Goal: Task Accomplishment & Management: Complete application form

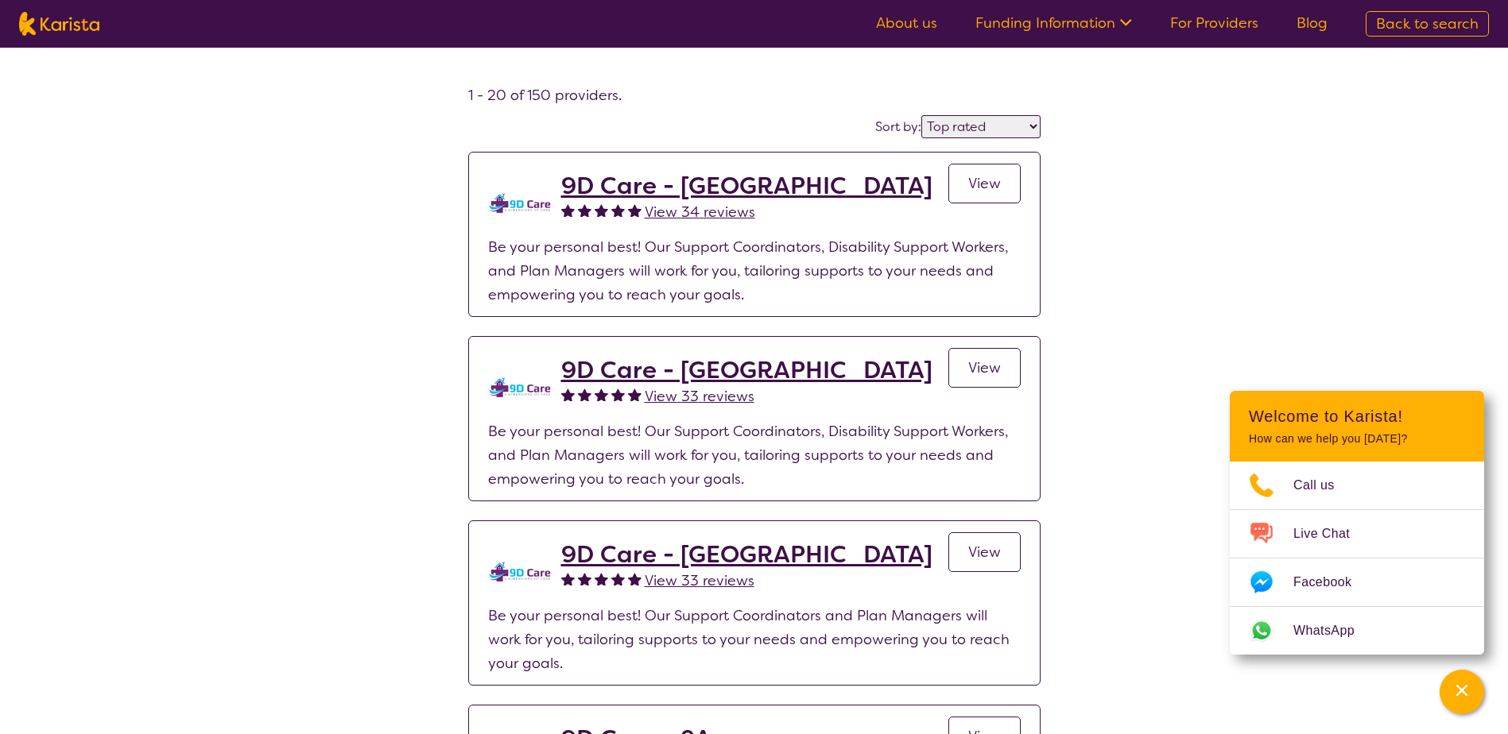
select select "by_score"
click at [91, 17] on img at bounding box center [59, 24] width 80 height 24
select select "Psychology"
select select "EC"
select select "NDIS"
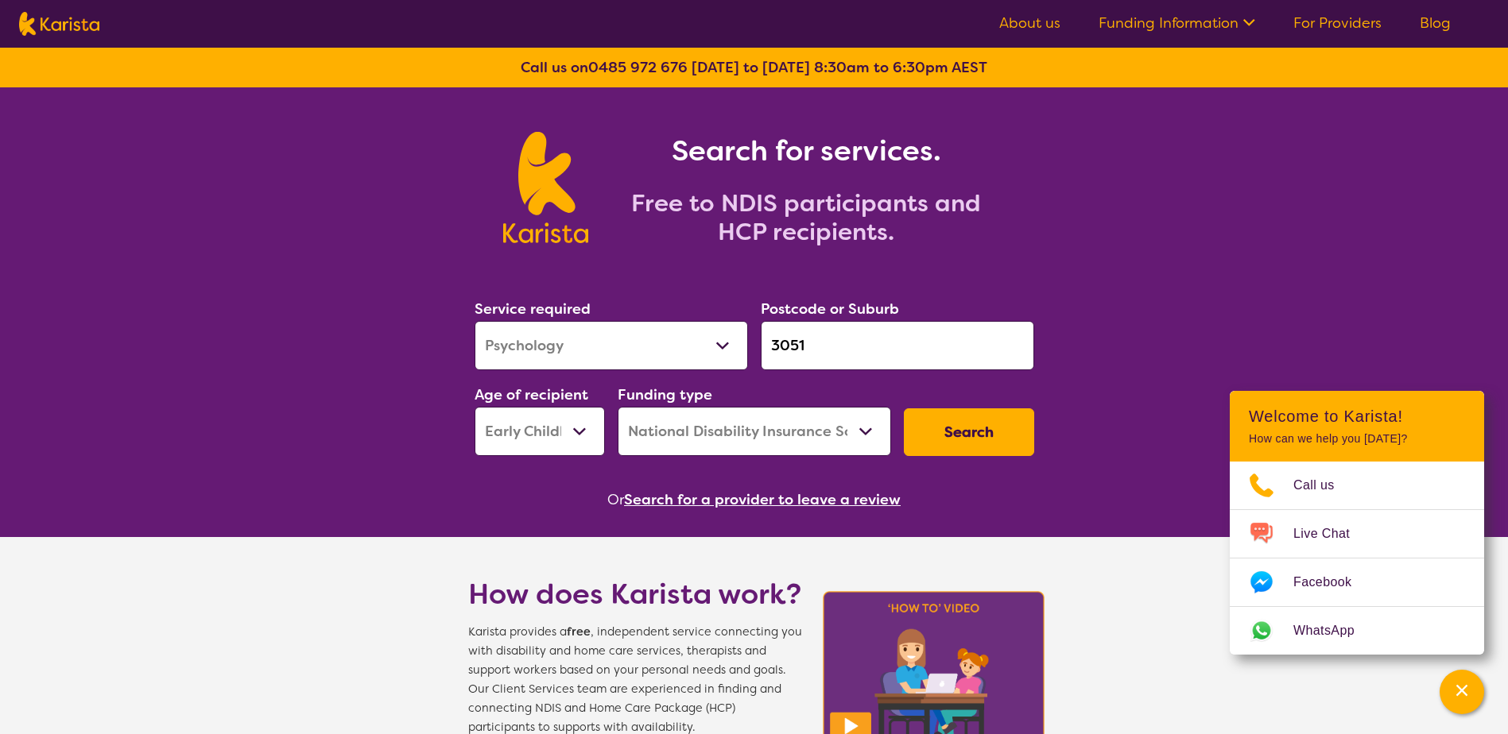
drag, startPoint x: 828, startPoint y: 344, endPoint x: 704, endPoint y: 352, distance: 124.3
click at [704, 352] on div "Service required Allied Health Assistant Assessment ([MEDICAL_DATA] or [MEDICAL…" at bounding box center [754, 377] width 572 height 172
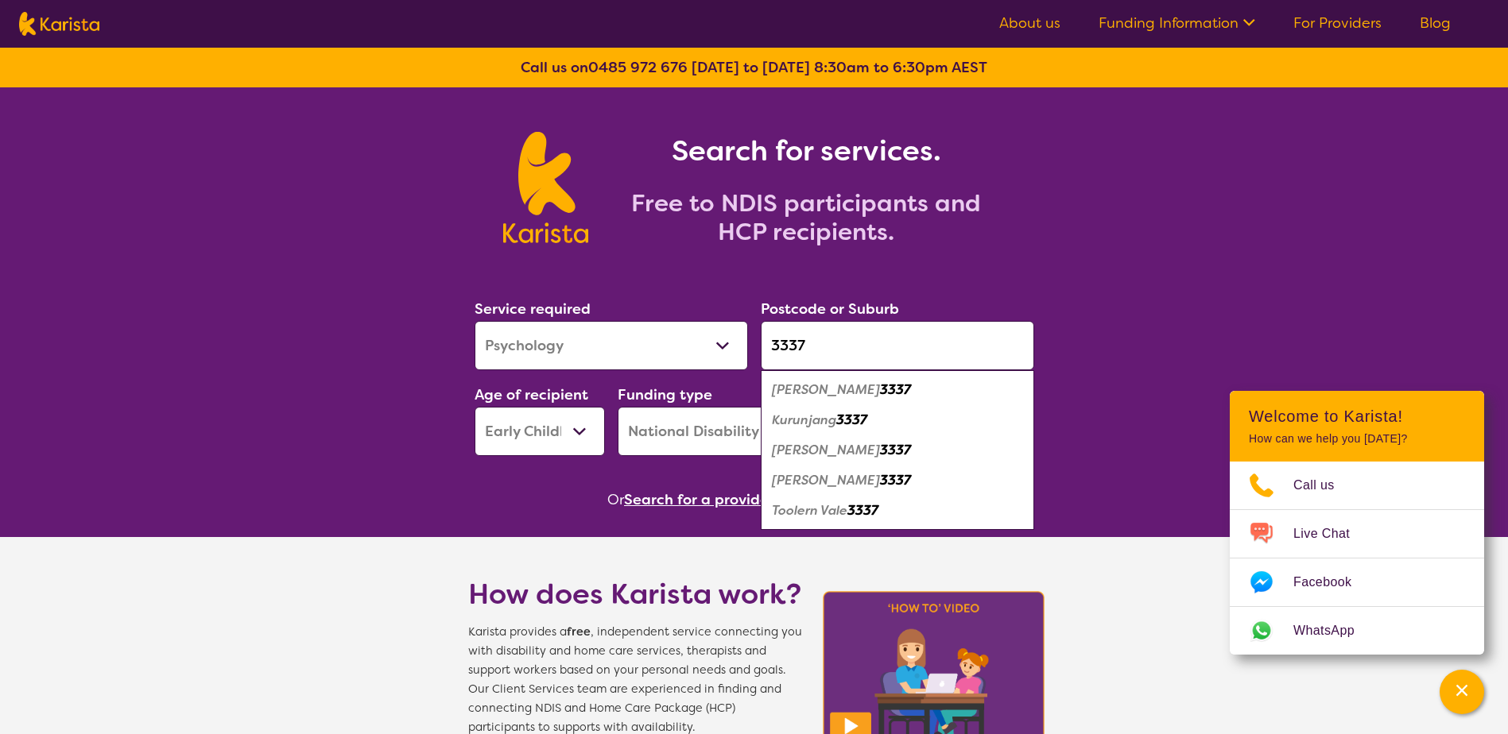
type input "3337"
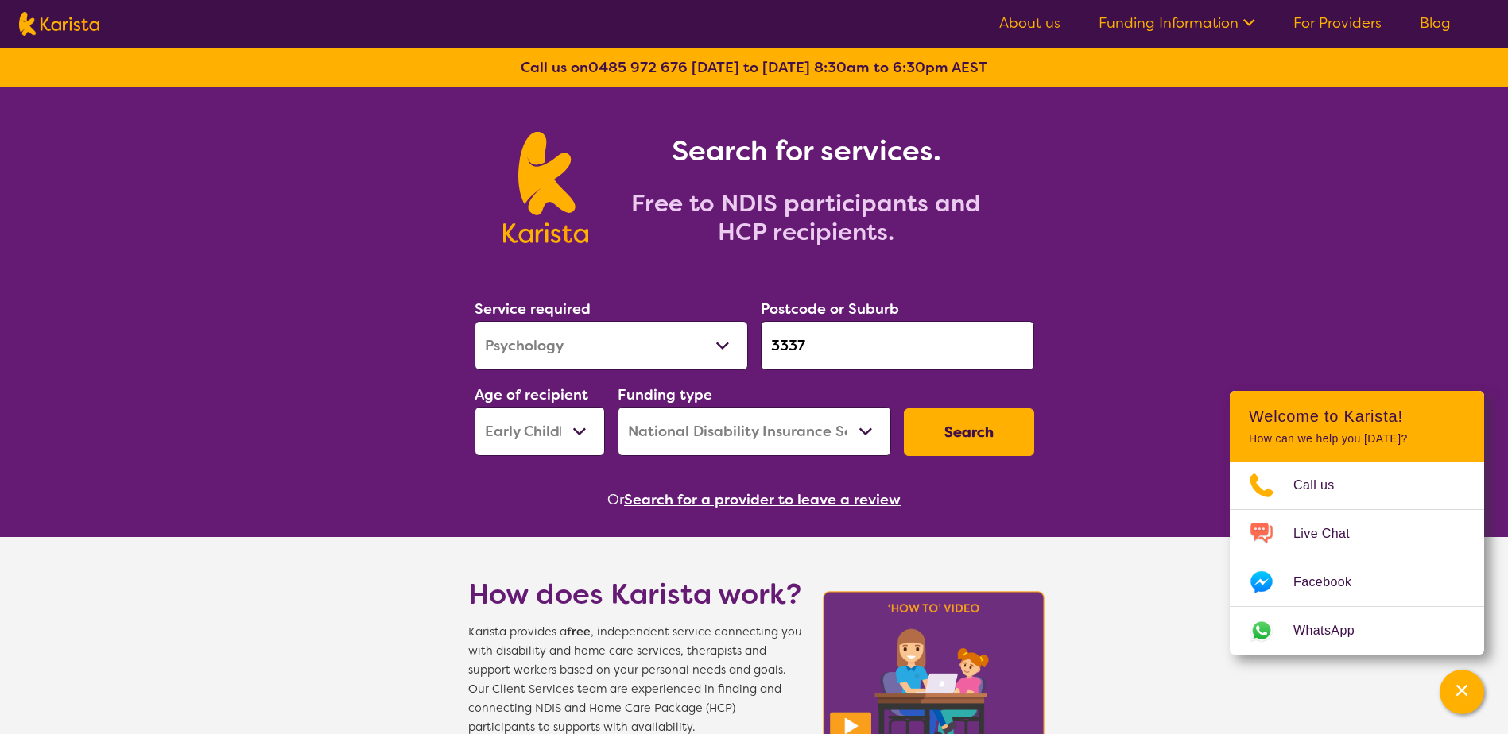
drag, startPoint x: 661, startPoint y: 349, endPoint x: 649, endPoint y: 365, distance: 20.4
click at [661, 349] on select "Allied Health Assistant Assessment ([MEDICAL_DATA] or [MEDICAL_DATA]) Behaviour…" at bounding box center [611, 345] width 273 height 49
select select "[MEDICAL_DATA]"
click at [475, 321] on select "Allied Health Assistant Assessment ([MEDICAL_DATA] or [MEDICAL_DATA]) Behaviour…" at bounding box center [611, 345] width 273 height 49
click at [551, 356] on select "Allied Health Assistant Assessment ([MEDICAL_DATA] or [MEDICAL_DATA]) Behaviour…" at bounding box center [611, 345] width 273 height 49
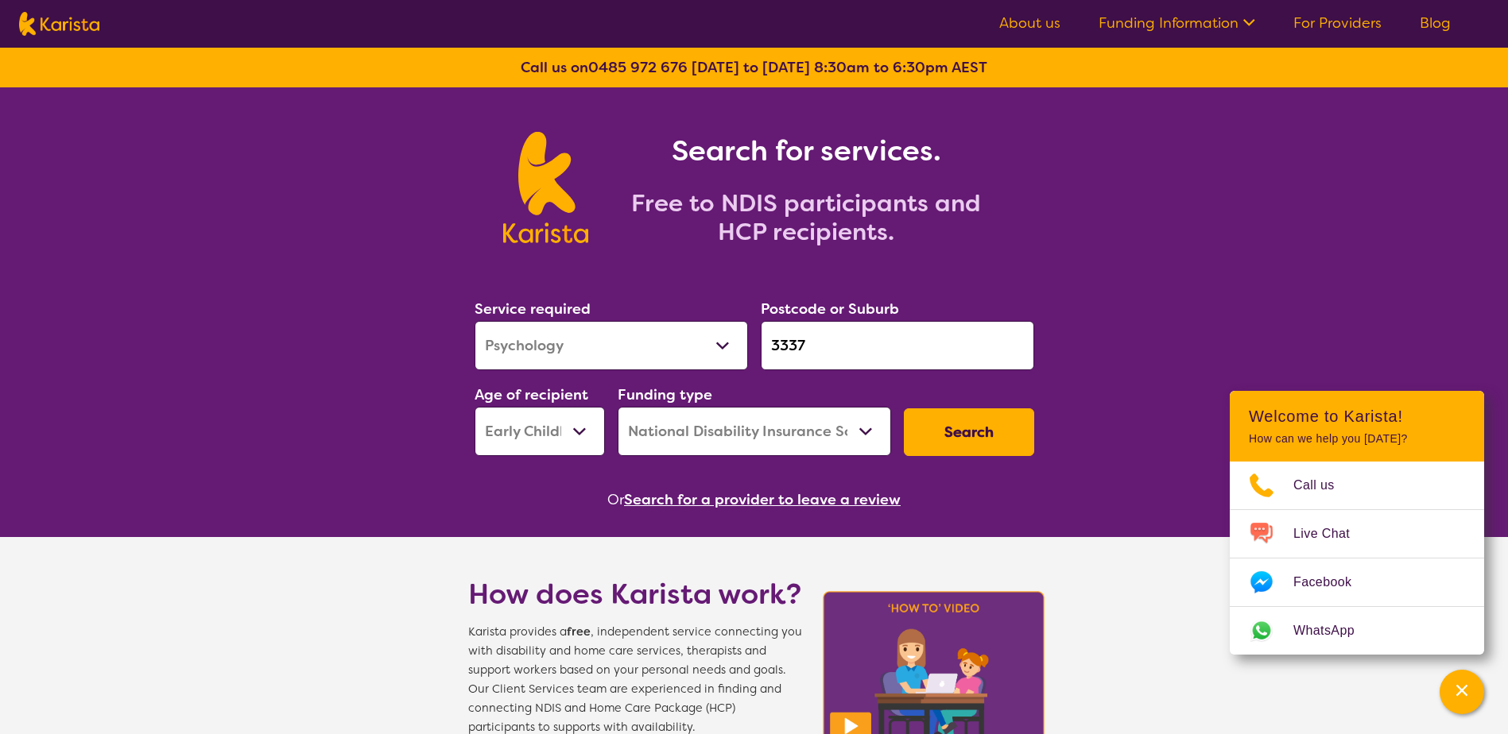
click at [551, 356] on select "Allied Health Assistant Assessment ([MEDICAL_DATA] or [MEDICAL_DATA]) Behaviour…" at bounding box center [611, 345] width 273 height 49
click at [464, 457] on section "Service required Allied Health Assistant Assessment ([MEDICAL_DATA] or [MEDICAL…" at bounding box center [754, 382] width 610 height 259
click at [554, 441] on select "Early Childhood - 0 to 9 Child - 10 to 11 Adolescent - 12 to 17 Adult - 18 to 6…" at bounding box center [540, 431] width 130 height 49
select select "CH"
click at [475, 407] on select "Early Childhood - 0 to 9 Child - 10 to 11 Adolescent - 12 to 17 Adult - 18 to 6…" at bounding box center [540, 431] width 130 height 49
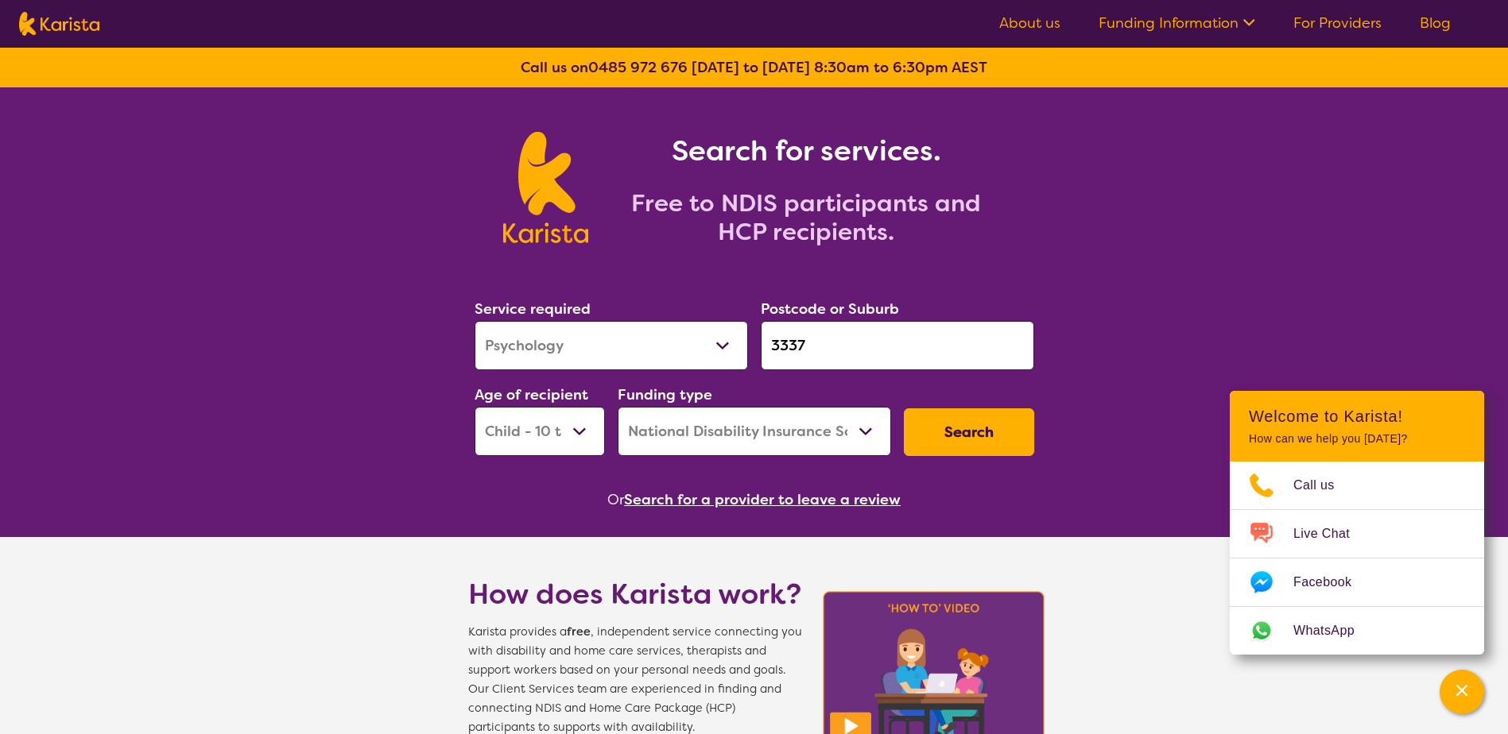
click at [974, 416] on button "Search" at bounding box center [969, 433] width 130 height 48
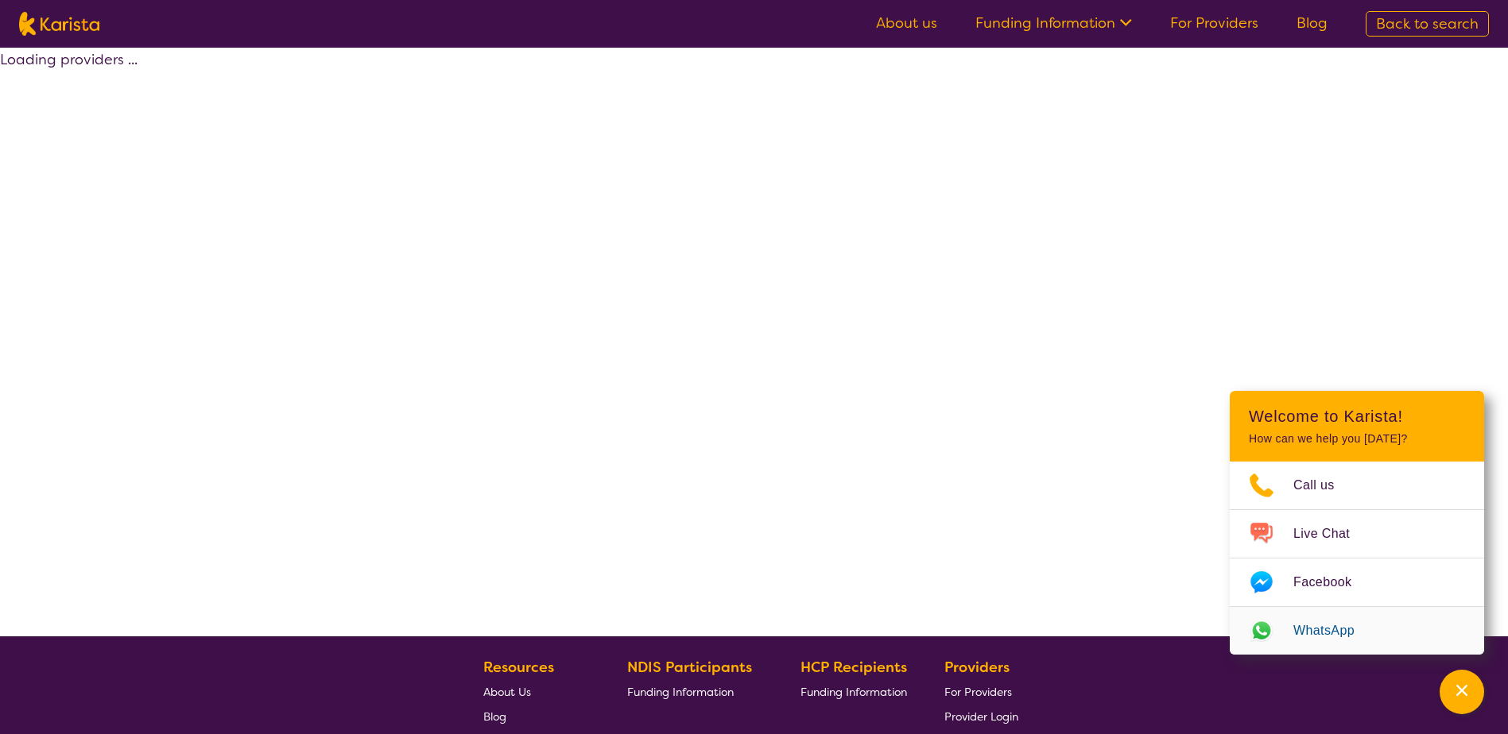
select select "by_score"
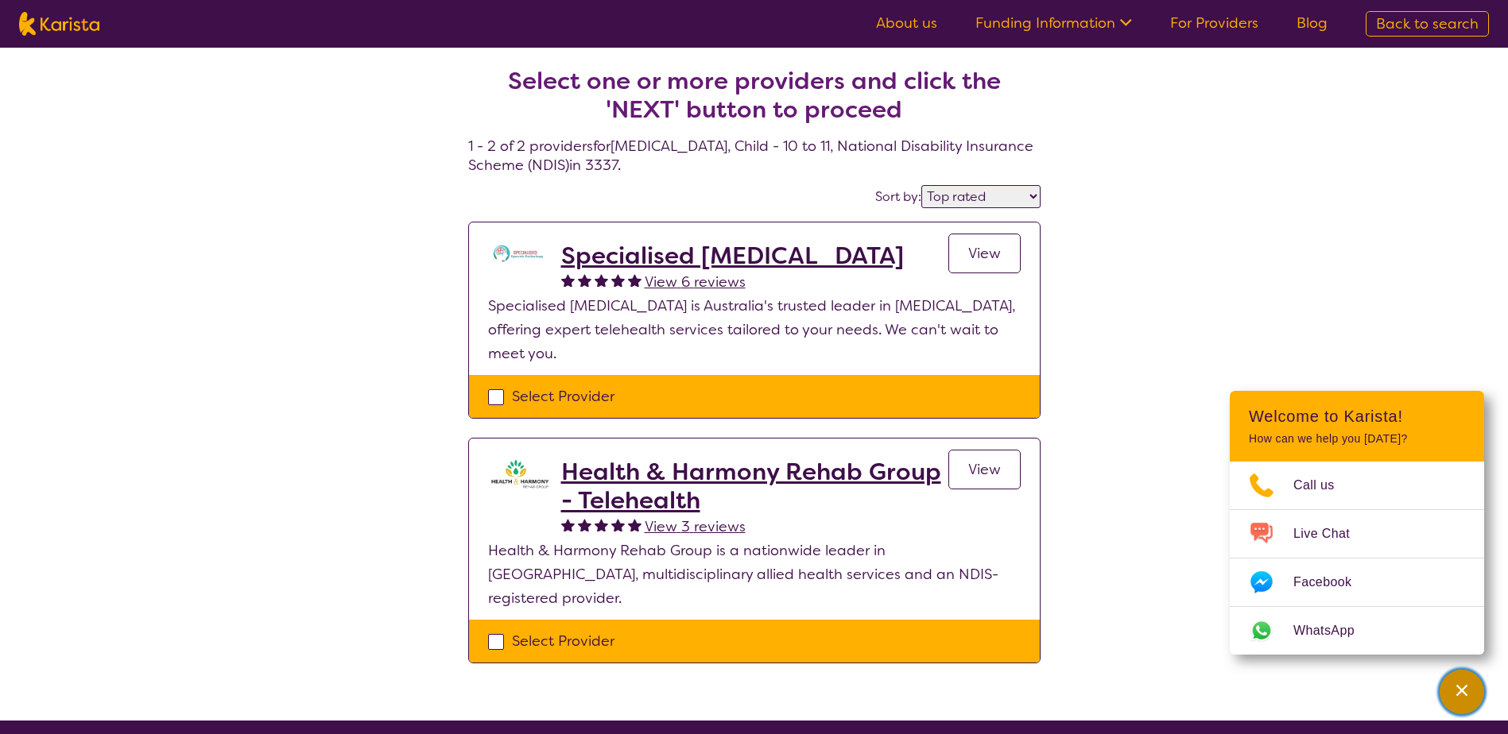
click at [1459, 681] on div "Channel Menu" at bounding box center [1462, 692] width 32 height 35
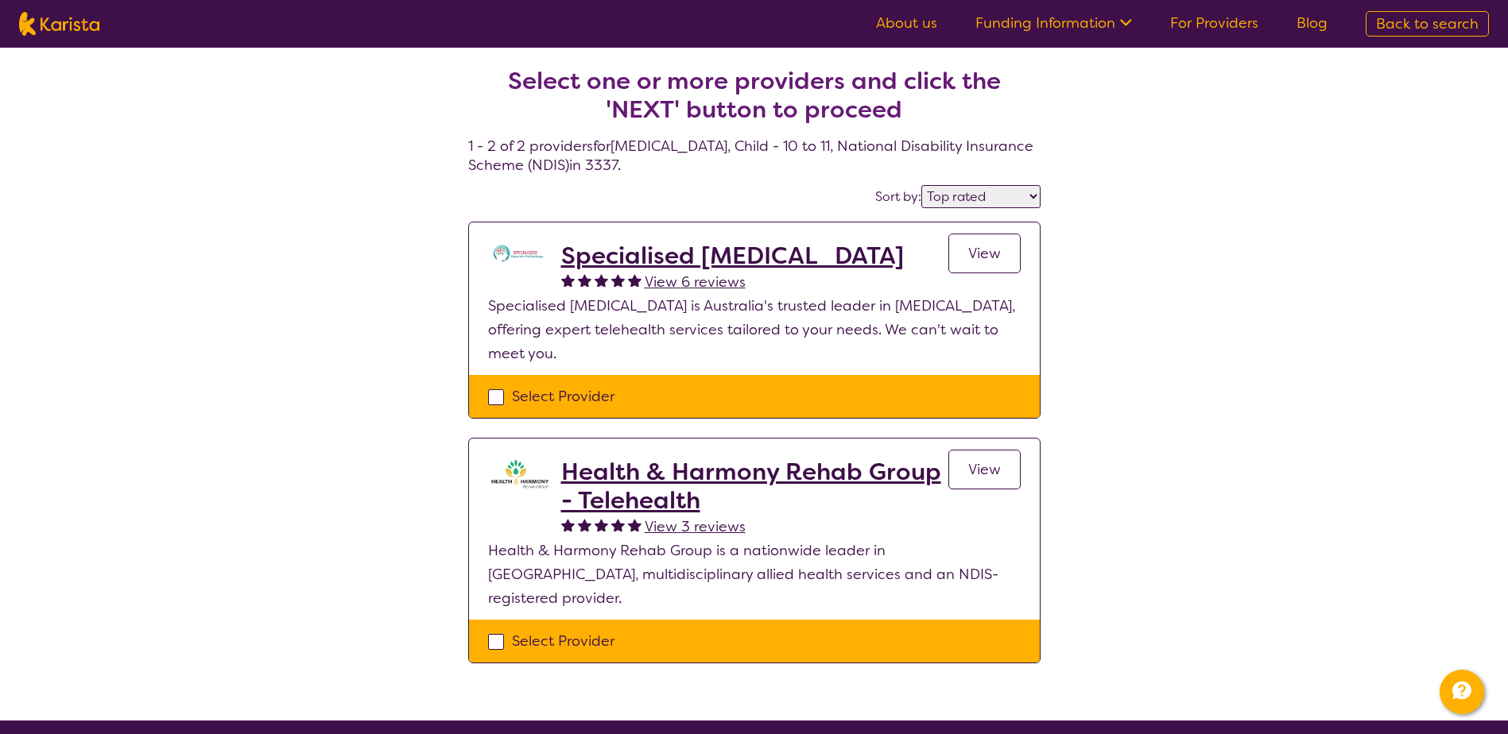
click at [969, 265] on link "View" at bounding box center [984, 254] width 72 height 40
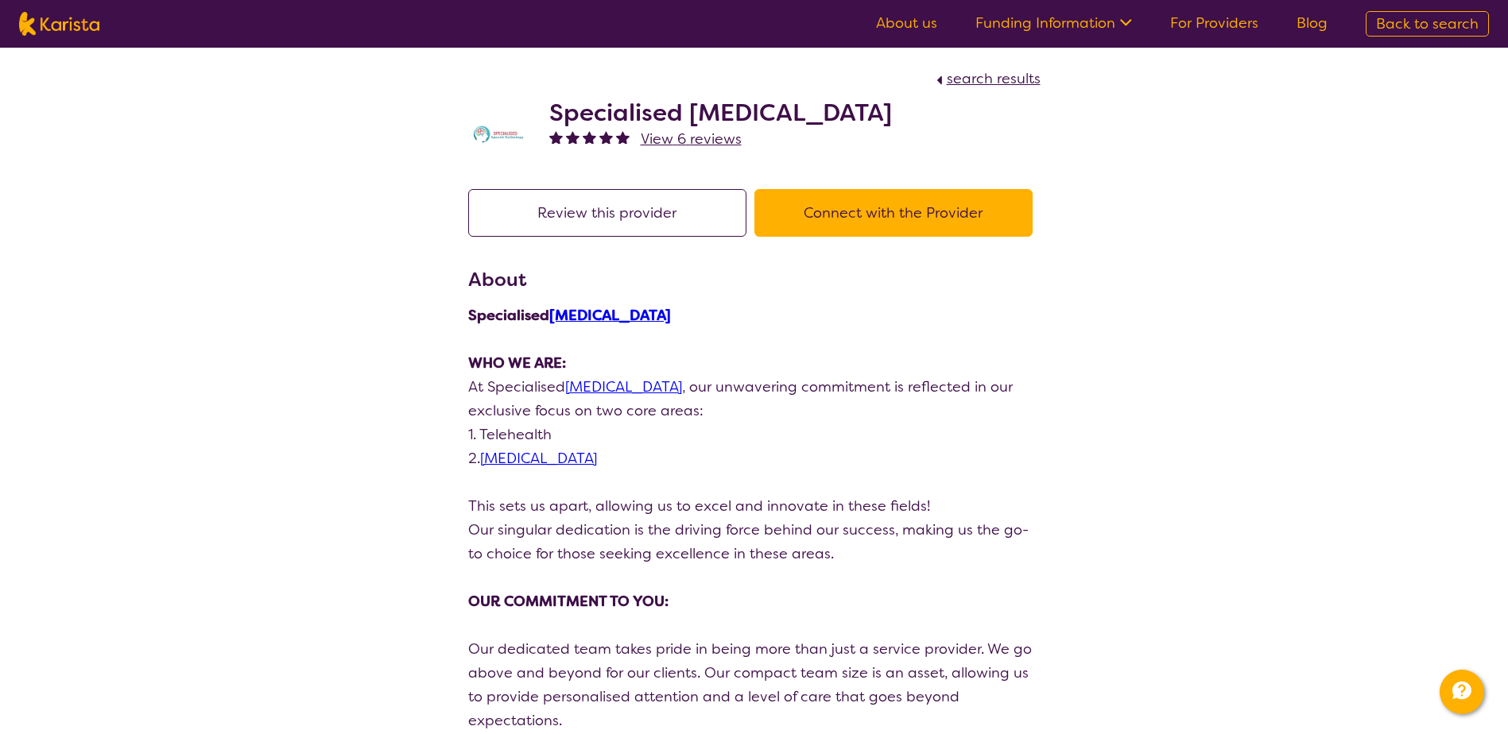
click at [878, 211] on button "Connect with the Provider" at bounding box center [893, 213] width 278 height 48
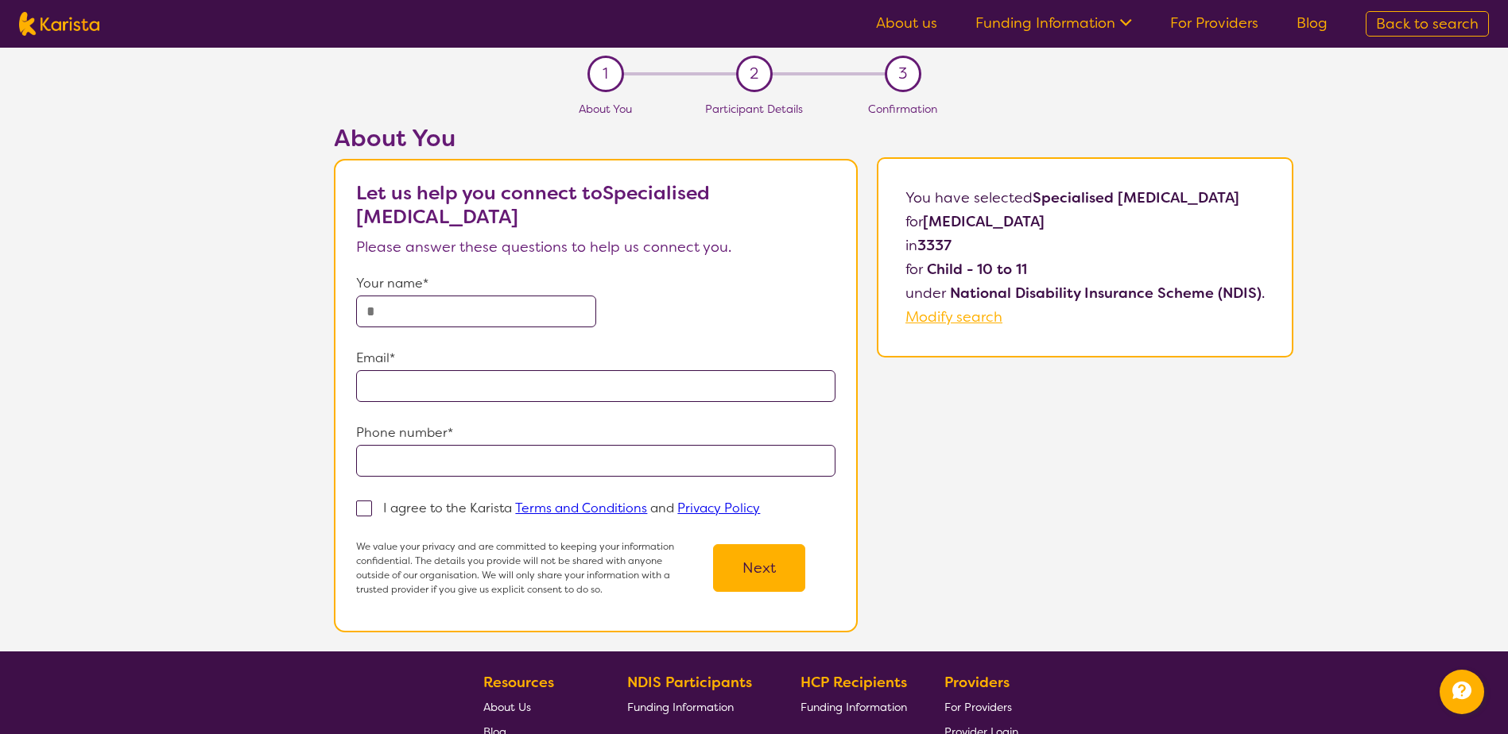
click at [455, 314] on input "text" at bounding box center [475, 312] width 239 height 32
type input "**********"
click at [374, 517] on label "I agree to the Karista Terms and Conditions and Privacy Policy" at bounding box center [563, 507] width 414 height 19
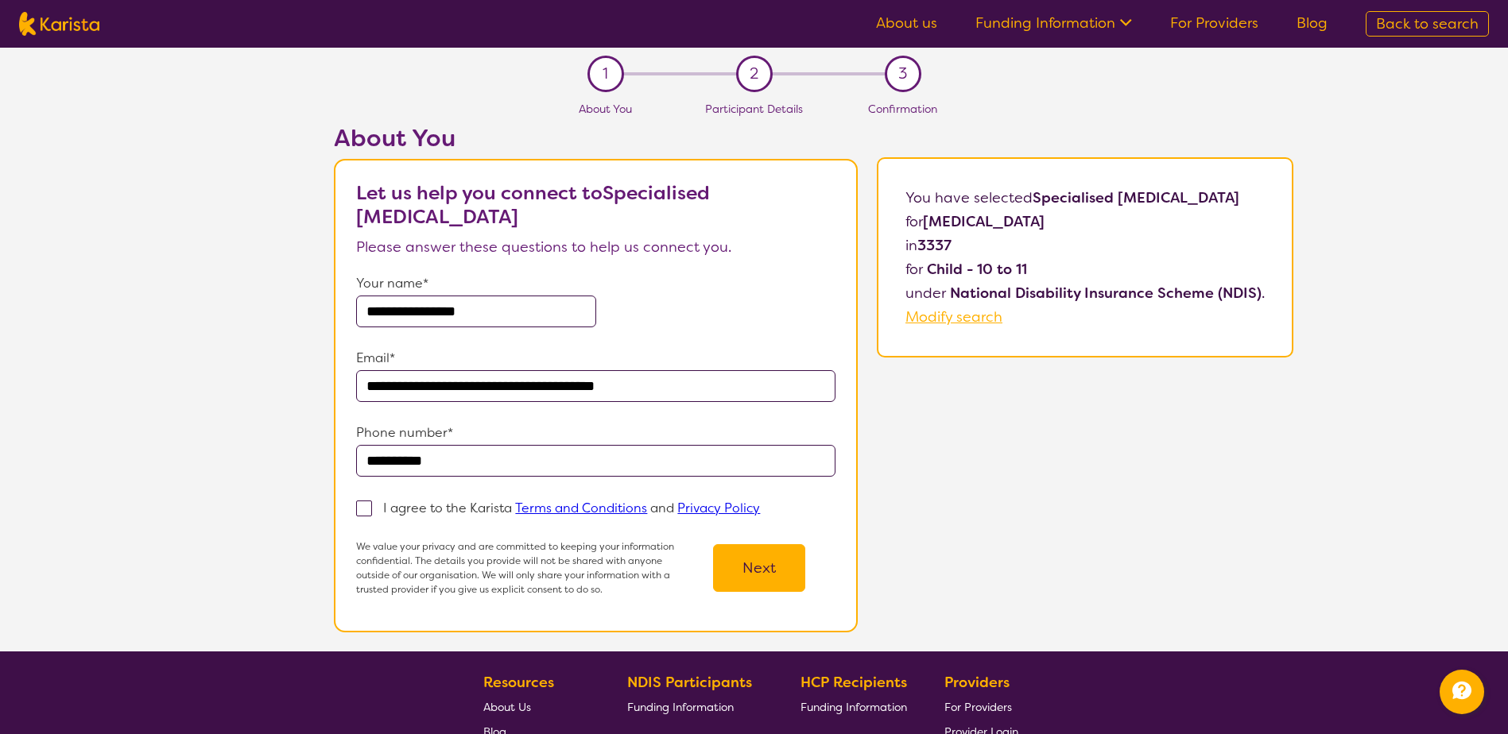
click at [760, 513] on input "I agree to the Karista Terms and Conditions and Privacy Policy" at bounding box center [765, 507] width 10 height 10
checkbox input "true"
click at [766, 564] on button "Next" at bounding box center [759, 568] width 92 height 48
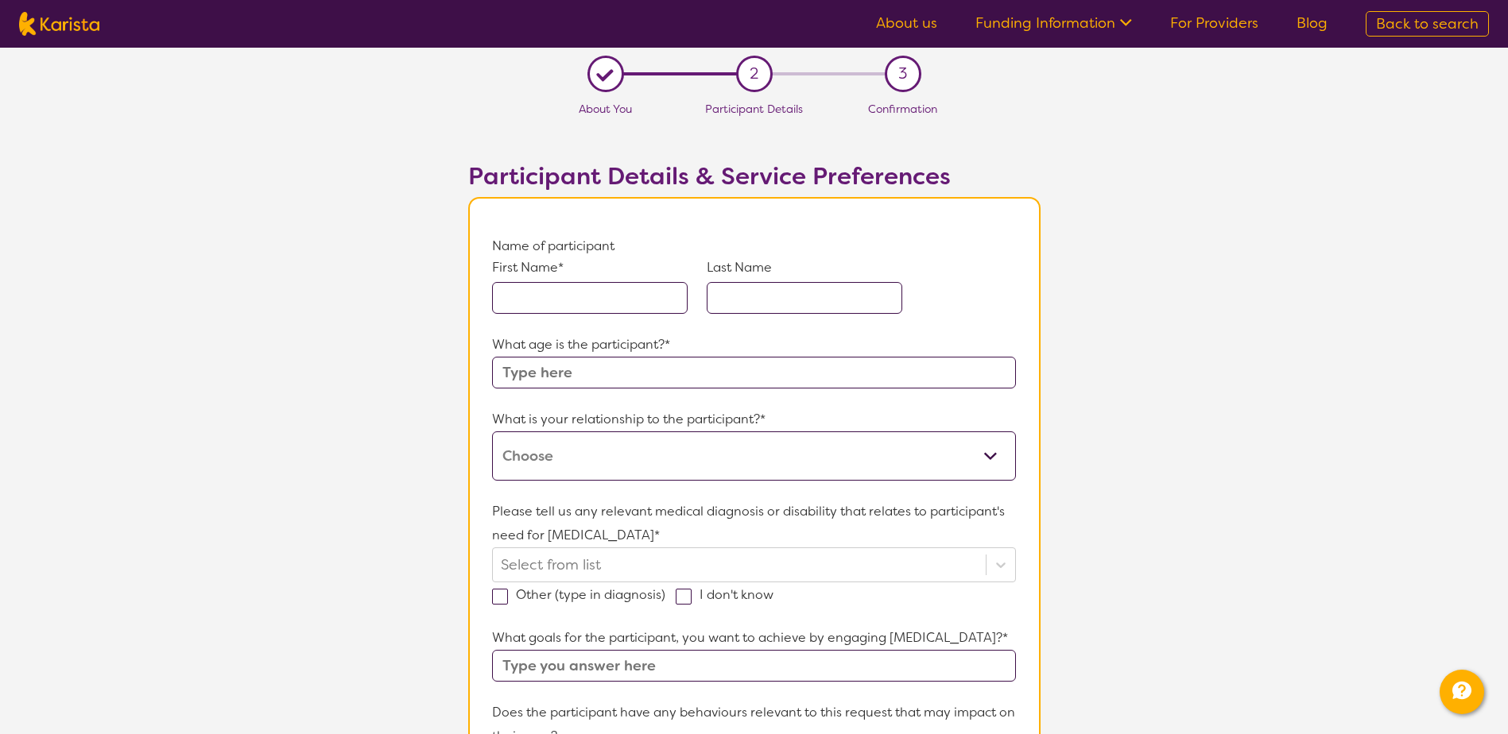
click at [603, 301] on input "text" at bounding box center [590, 298] width 196 height 32
type input "Charlotte"
type input "Young"
click at [594, 376] on input "text" at bounding box center [753, 373] width 523 height 32
type input "10"
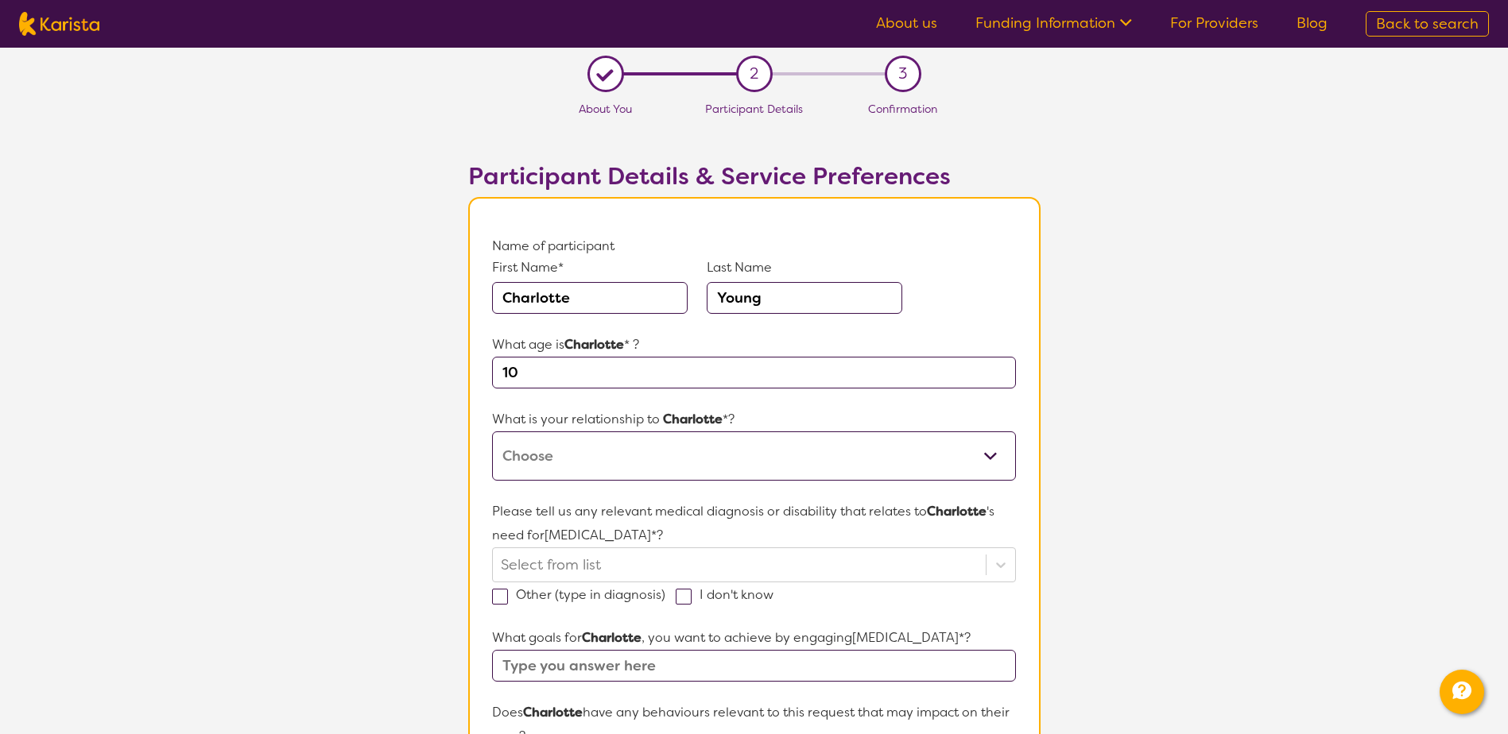
click at [587, 454] on select "This request is for myself I am their parent I am their child I am their spouse…" at bounding box center [753, 456] width 523 height 49
select select "I am their Support Coordinator"
click at [492, 432] on select "This request is for myself I am their parent I am their child I am their spouse…" at bounding box center [753, 456] width 523 height 49
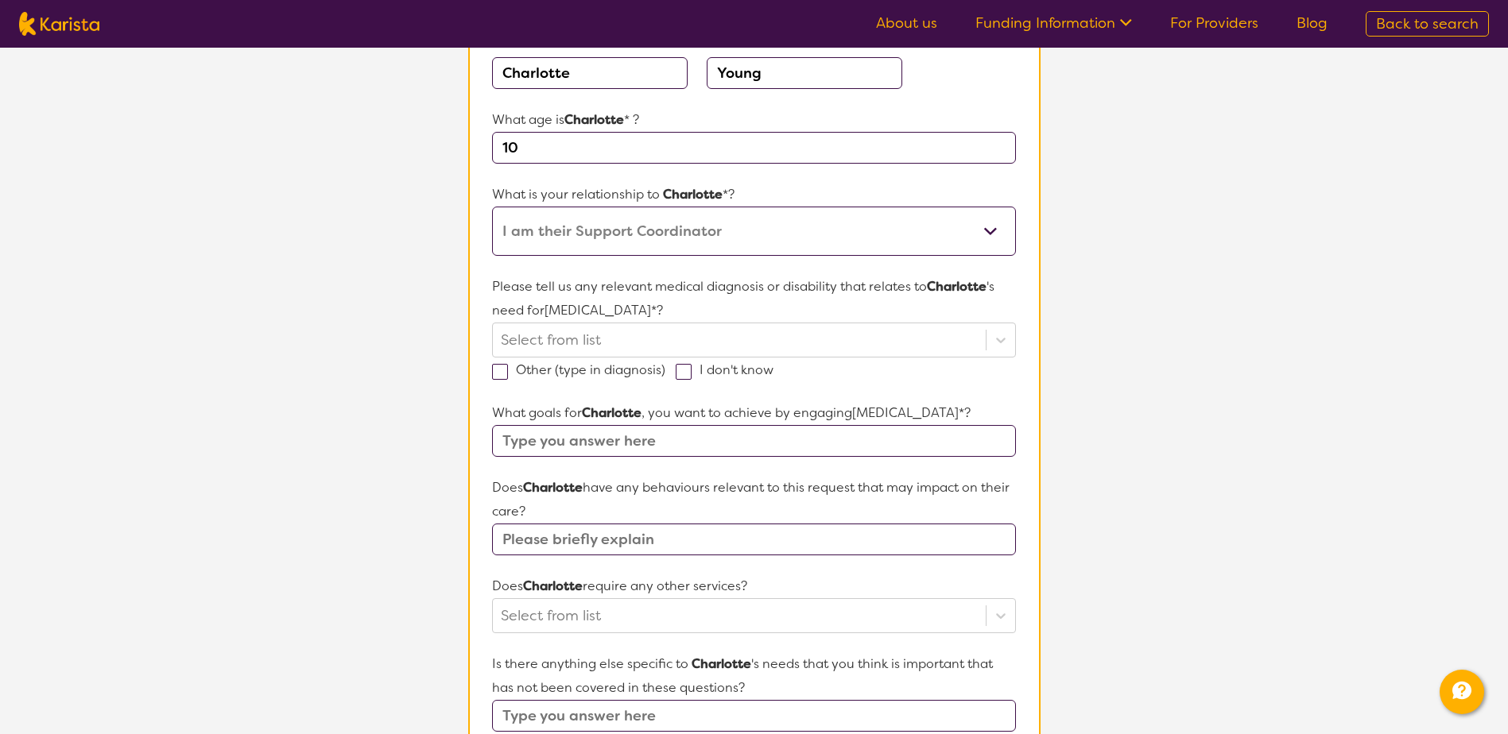
scroll to position [238, 0]
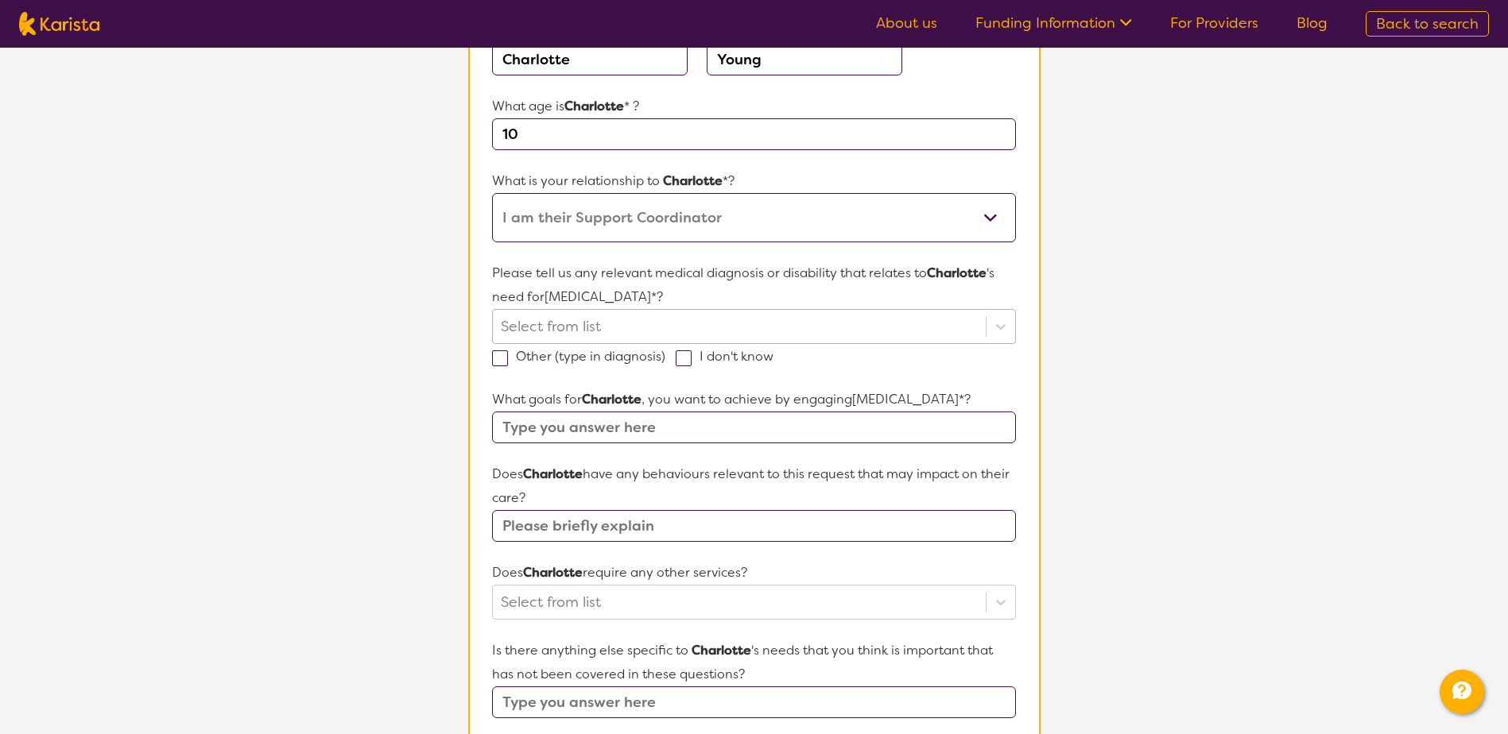
click at [572, 324] on div at bounding box center [739, 326] width 476 height 27
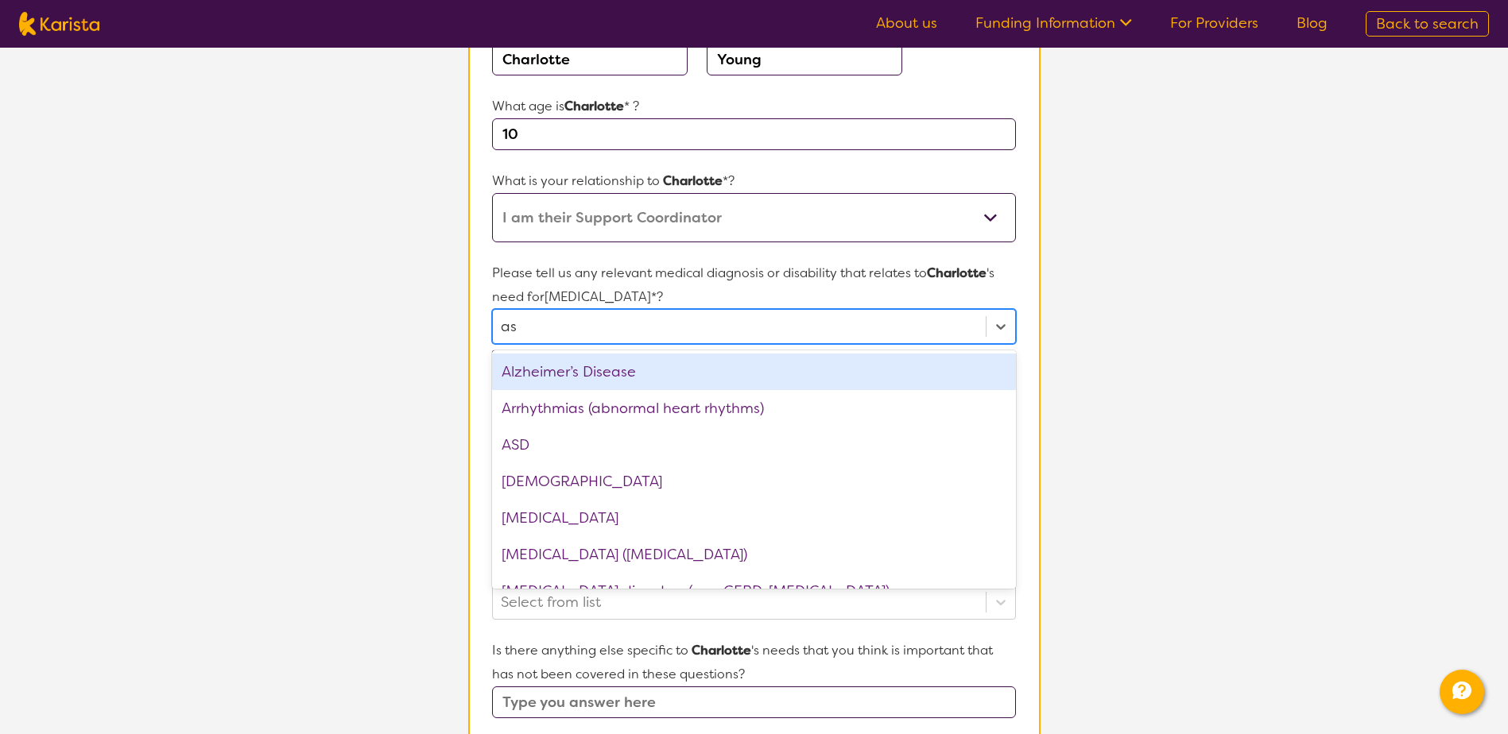
type input "asd"
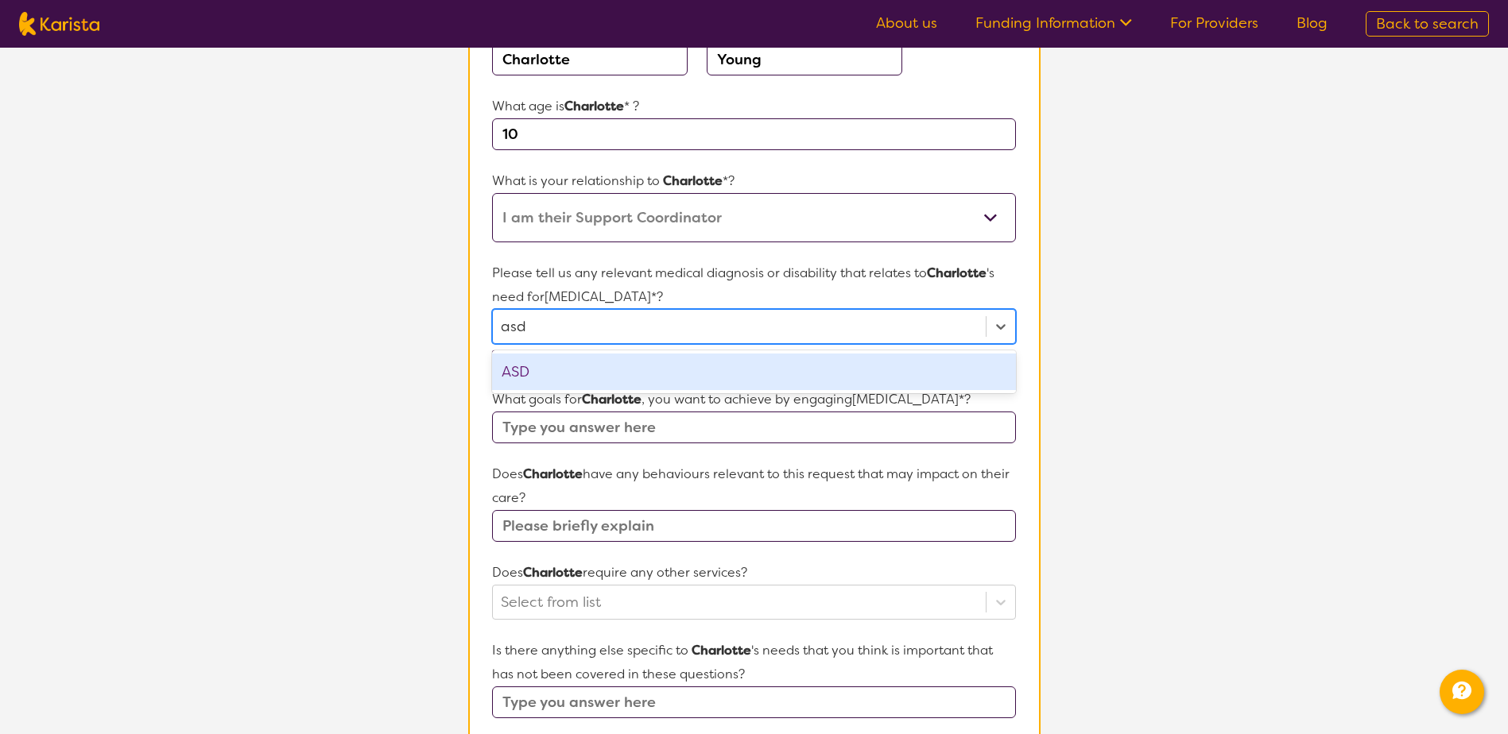
click at [578, 366] on div "ASD" at bounding box center [753, 372] width 523 height 37
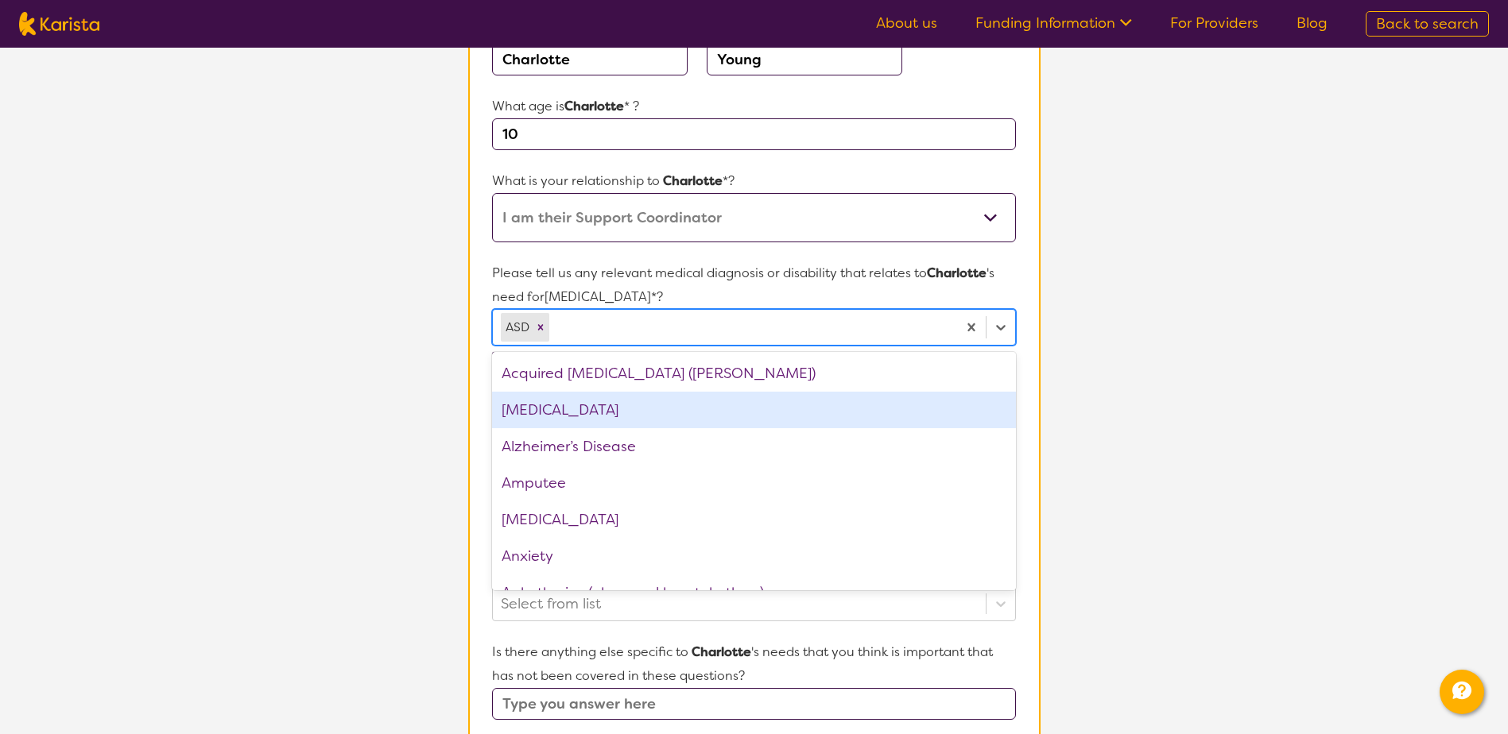
click at [429, 403] on section "L About You 2 Participant Details 3 Confirmation Participant Details & Service …" at bounding box center [754, 510] width 1508 height 1403
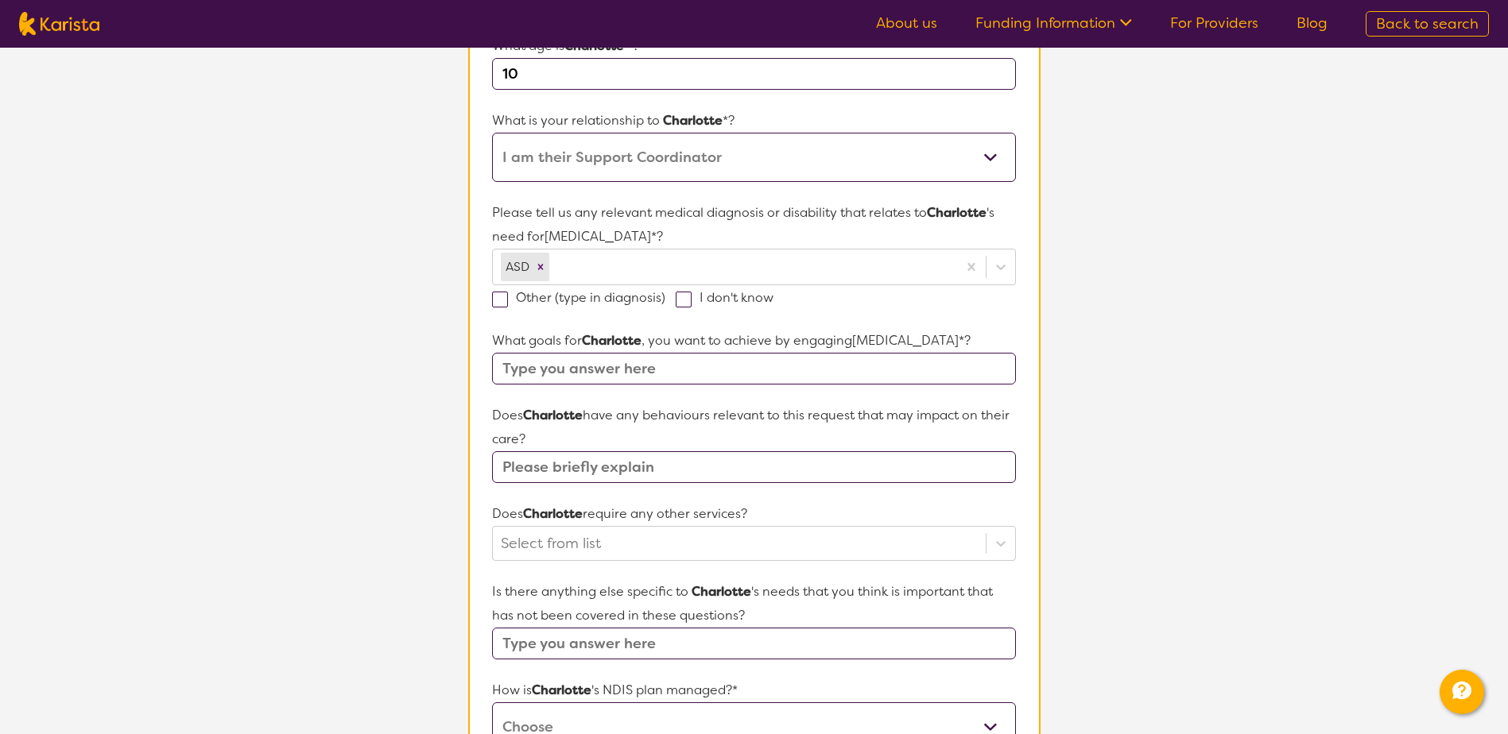
scroll to position [397, 0]
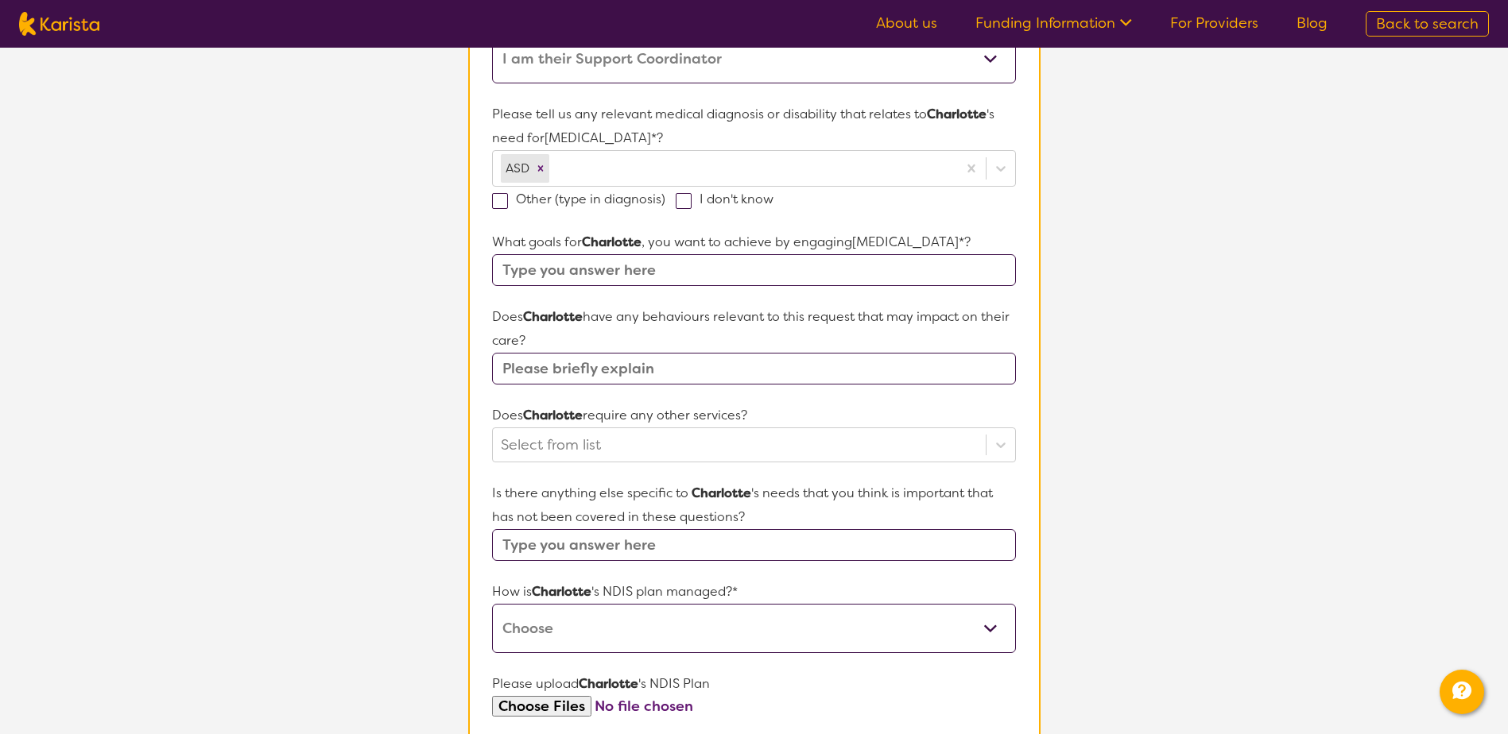
click at [598, 262] on input "text" at bounding box center [753, 270] width 523 height 32
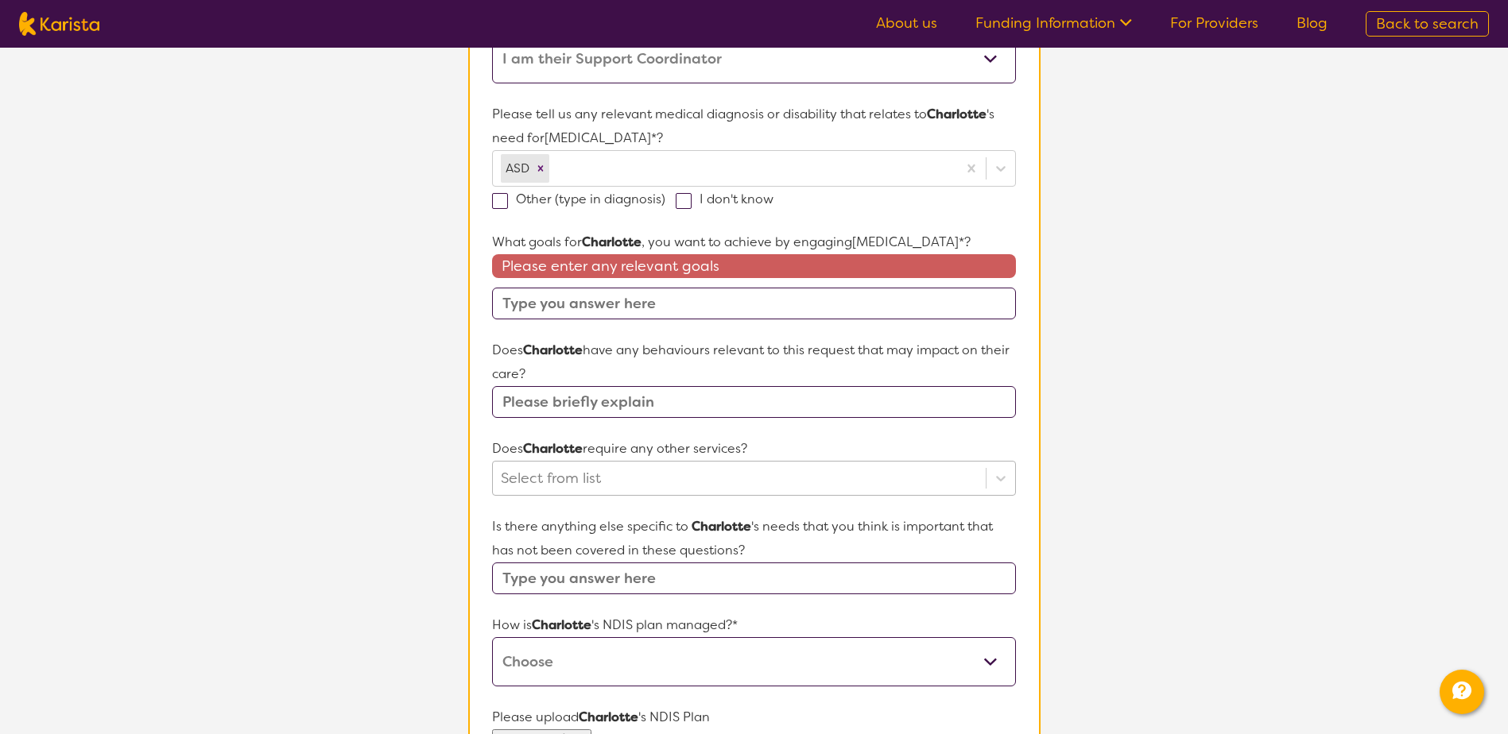
click at [538, 467] on div at bounding box center [739, 478] width 476 height 27
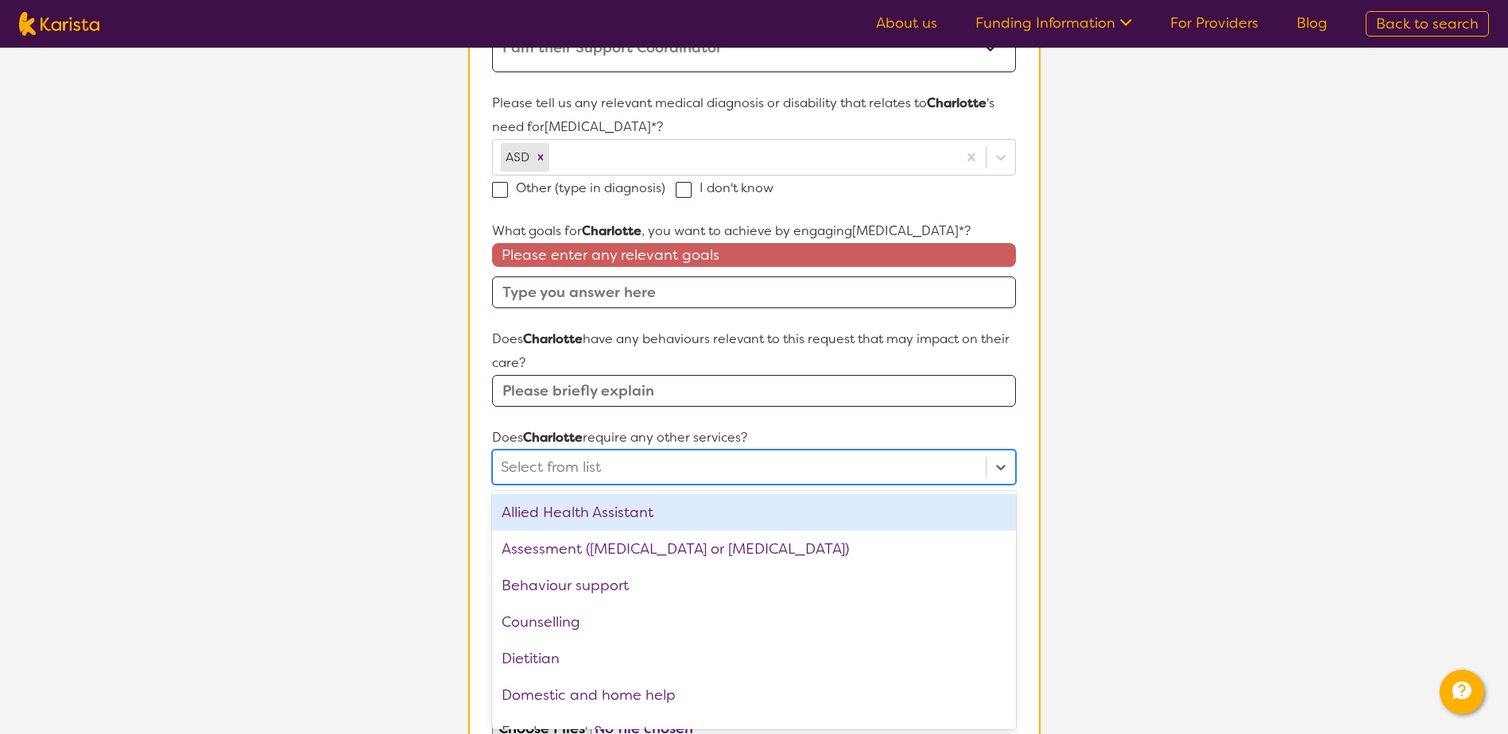
scroll to position [410, 0]
paste input "I would like to further develop her social skills."
type input "I would like to further develop her social skills."
click at [593, 393] on input "text" at bounding box center [753, 390] width 523 height 32
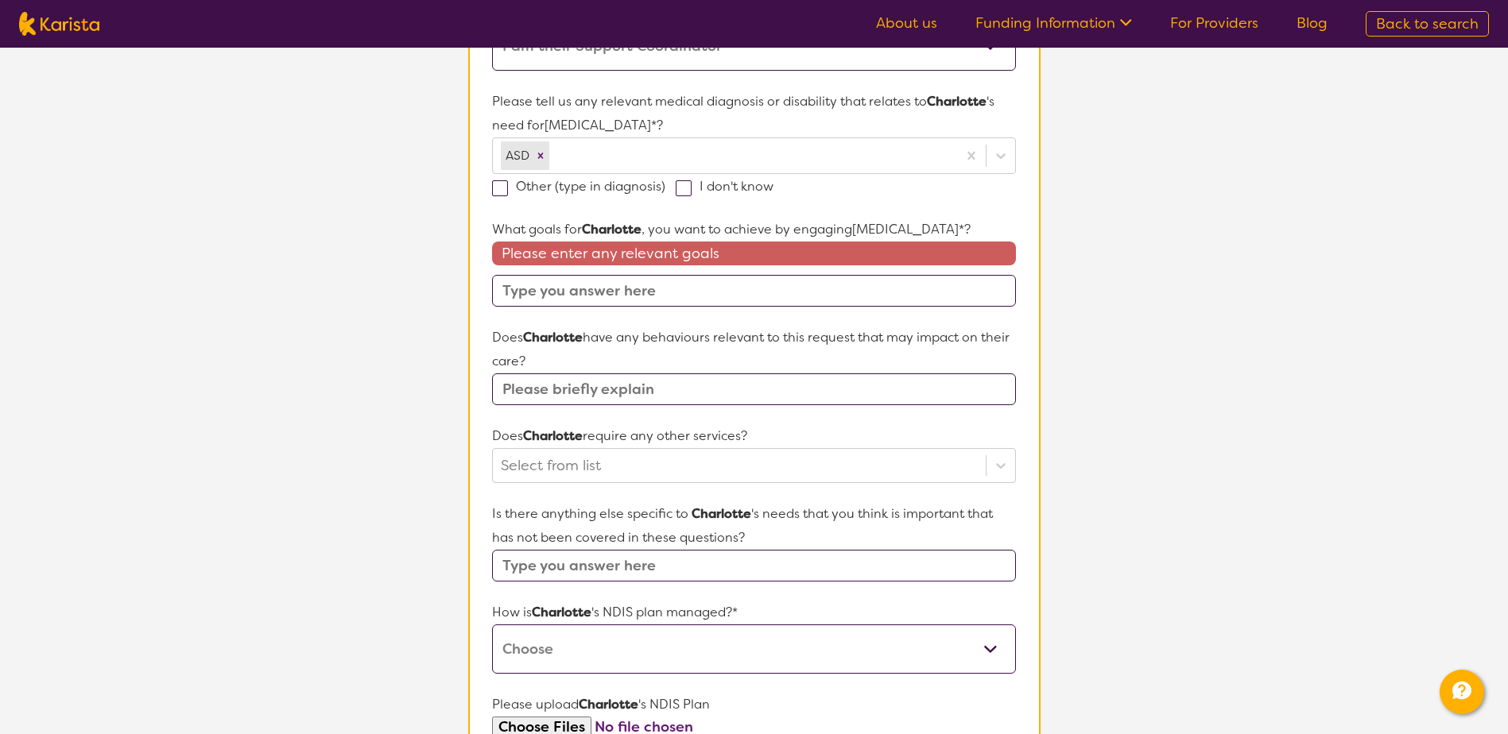
paste input "I would like to further develop her social skills."
type input "I would like to further develop her social skills."
click at [437, 450] on section "L About You 2 Participant Details 3 Confirmation Participant Details & Service …" at bounding box center [754, 356] width 1508 height 1436
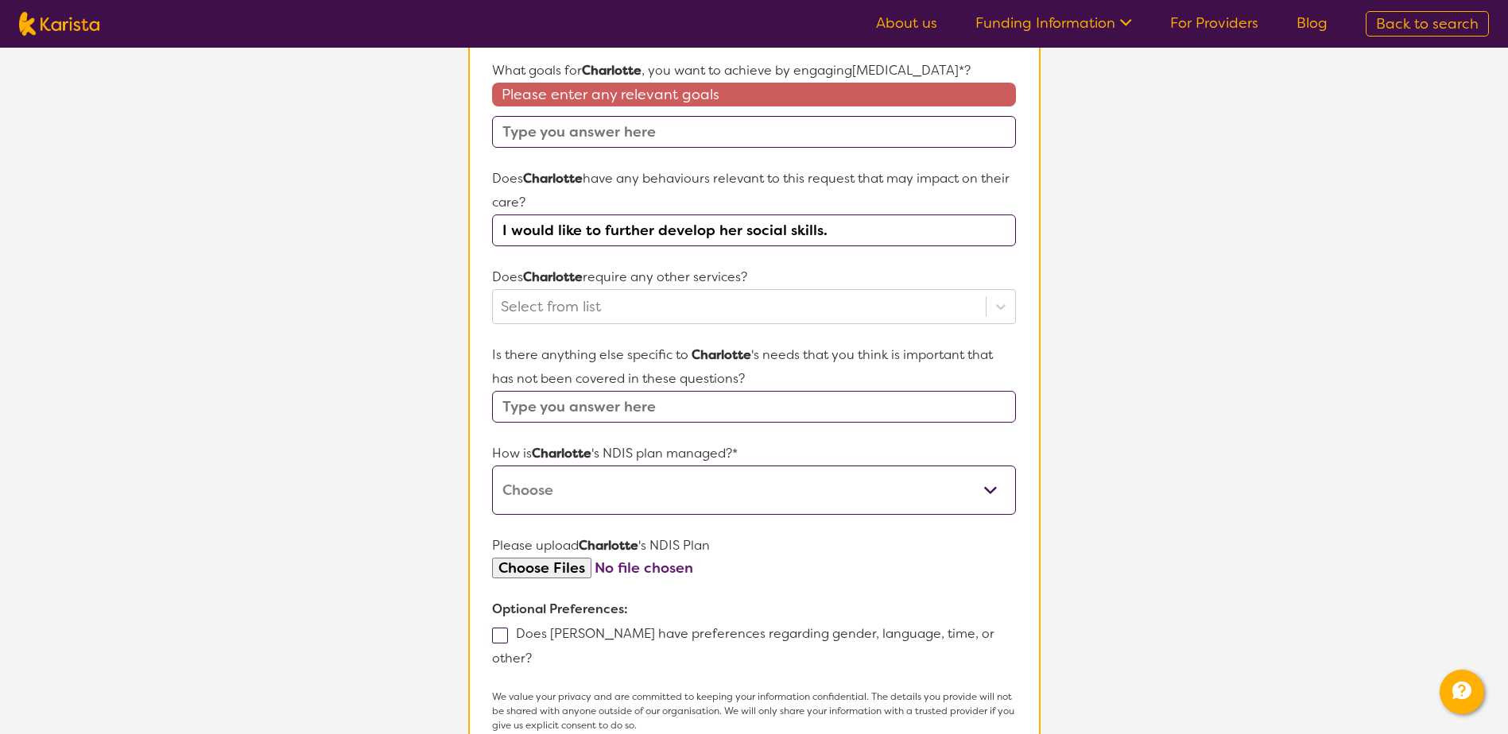
click at [644, 411] on input "text" at bounding box center [753, 407] width 523 height 32
type input "No"
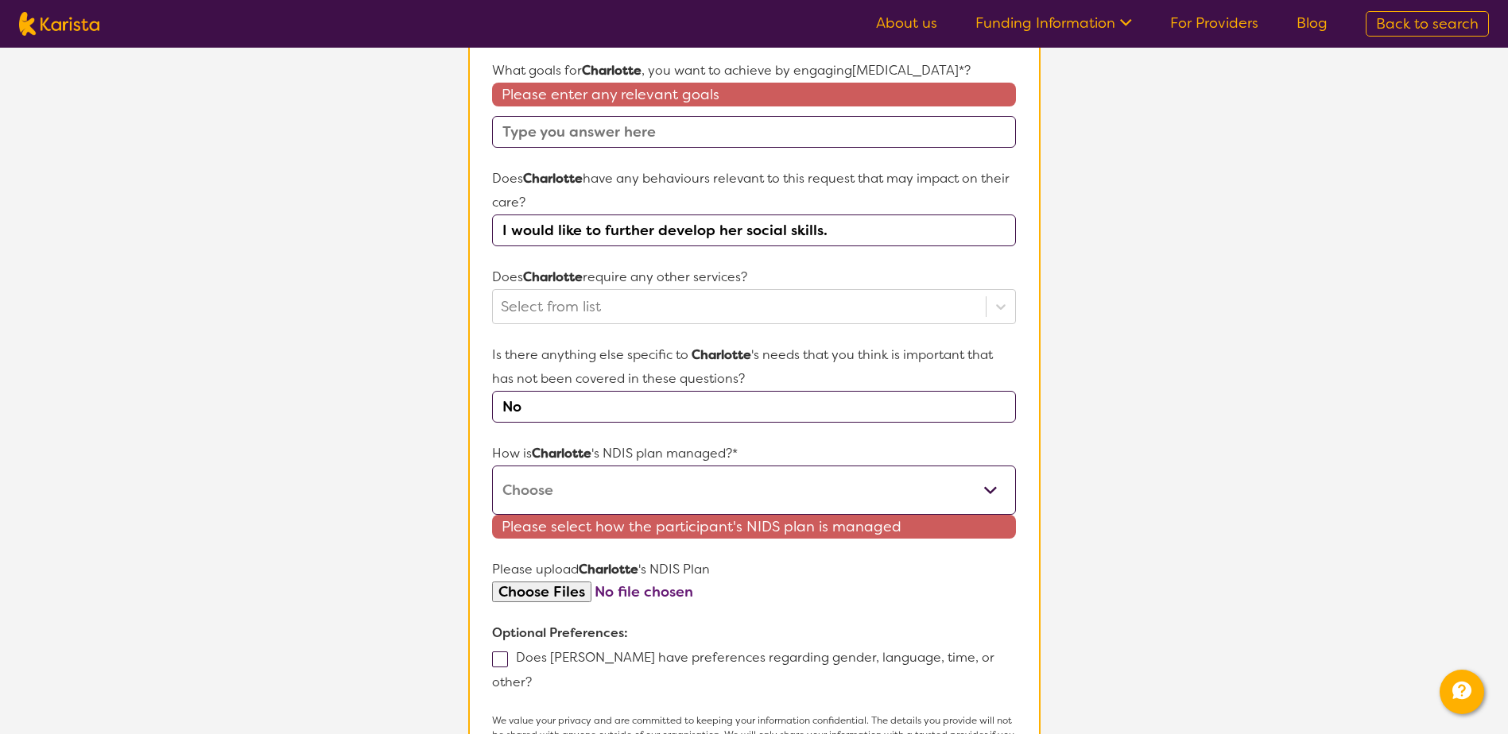
click at [553, 486] on select "Self-managed NDIS plan Managed by a registered plan management provider (not th…" at bounding box center [753, 490] width 523 height 49
select select "Plan Managed"
click at [492, 466] on select "Self-managed NDIS plan Managed by a registered plan management provider (not th…" at bounding box center [753, 490] width 523 height 49
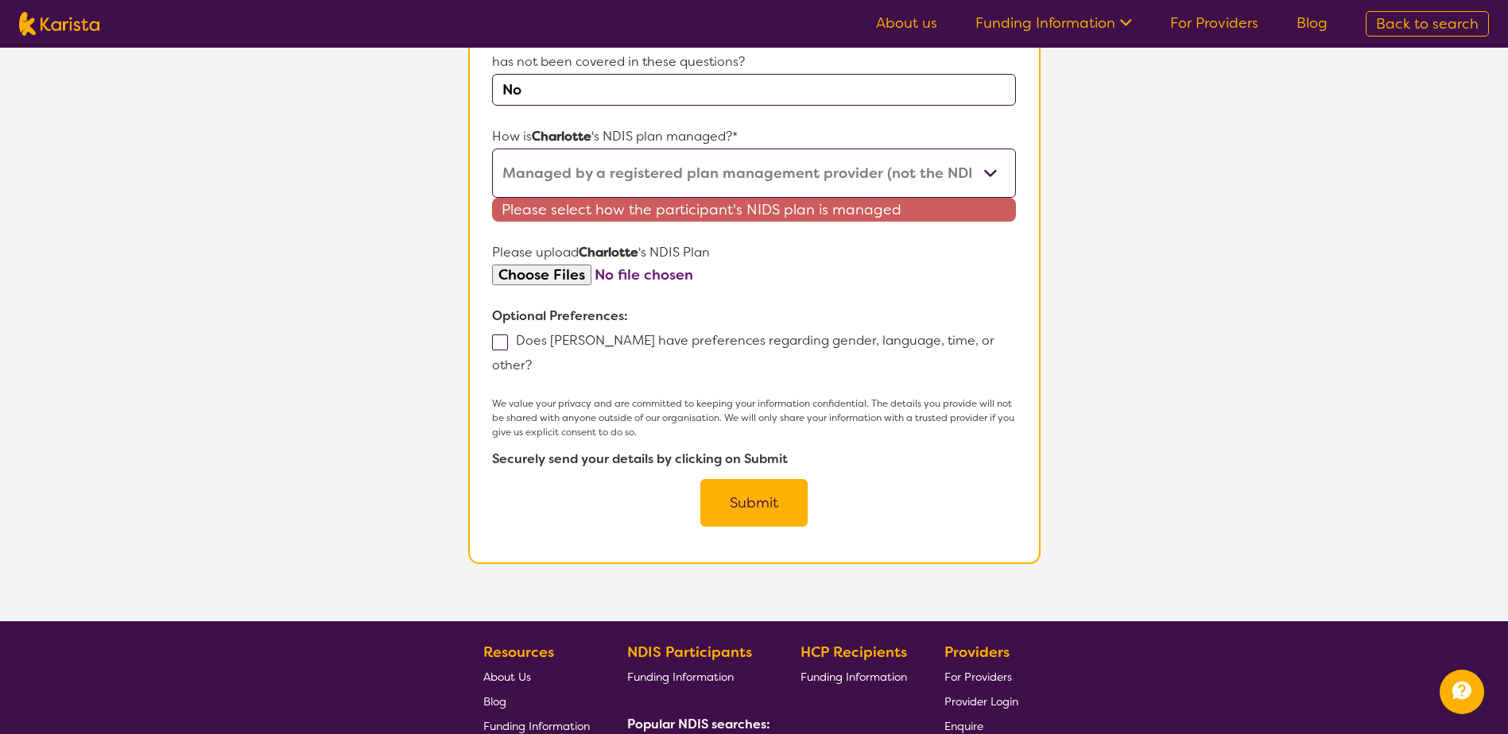
scroll to position [887, 0]
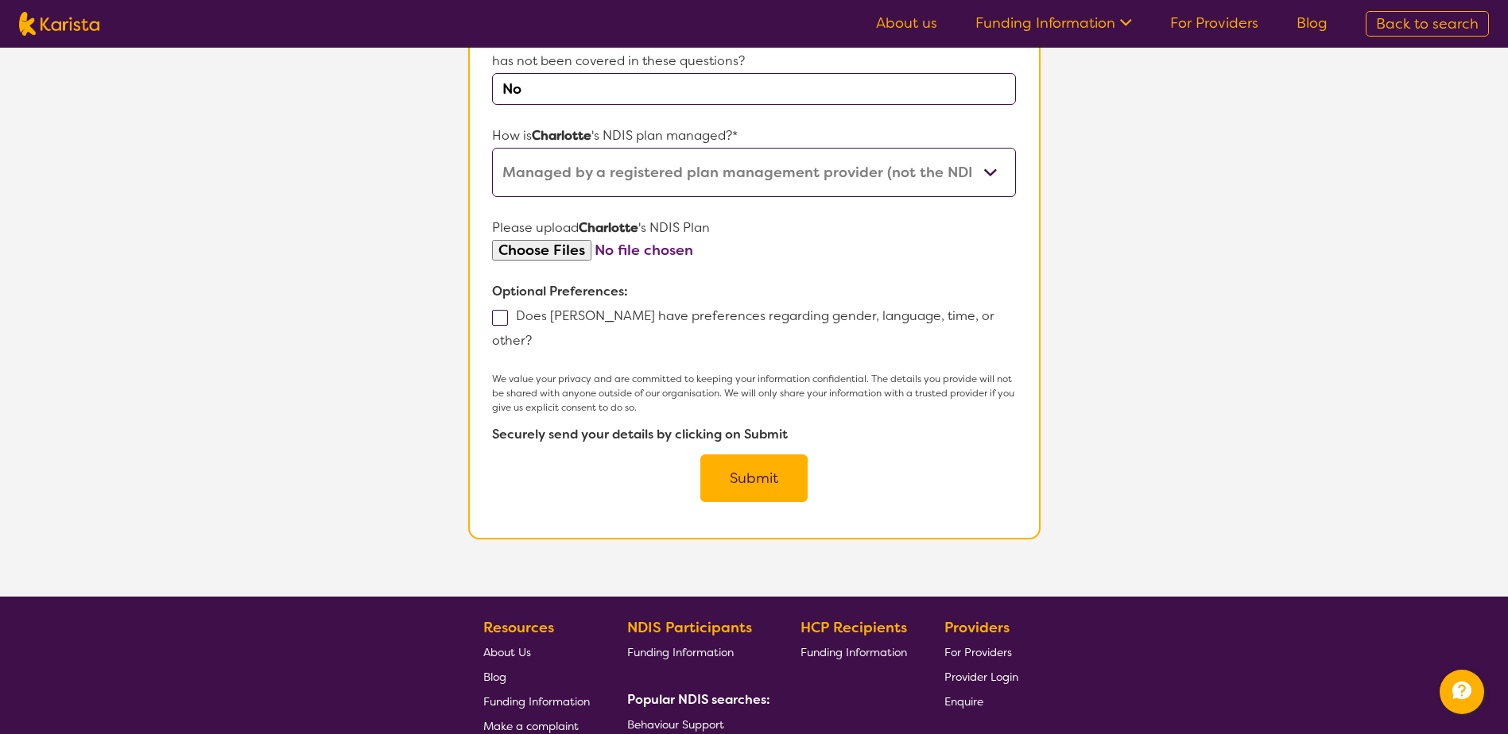
click at [755, 458] on button "Submit" at bounding box center [753, 479] width 107 height 48
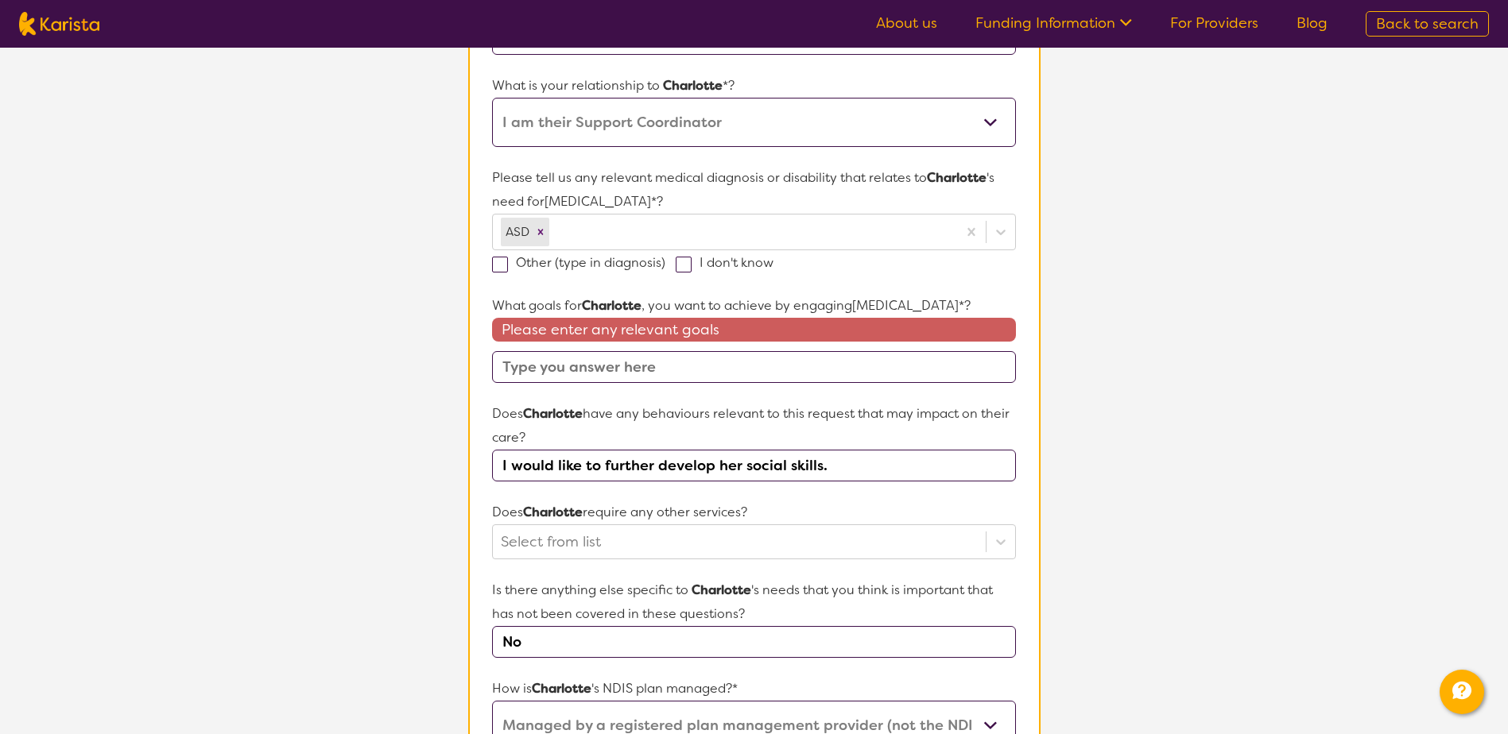
paste input "I would like to further develop her social skills."
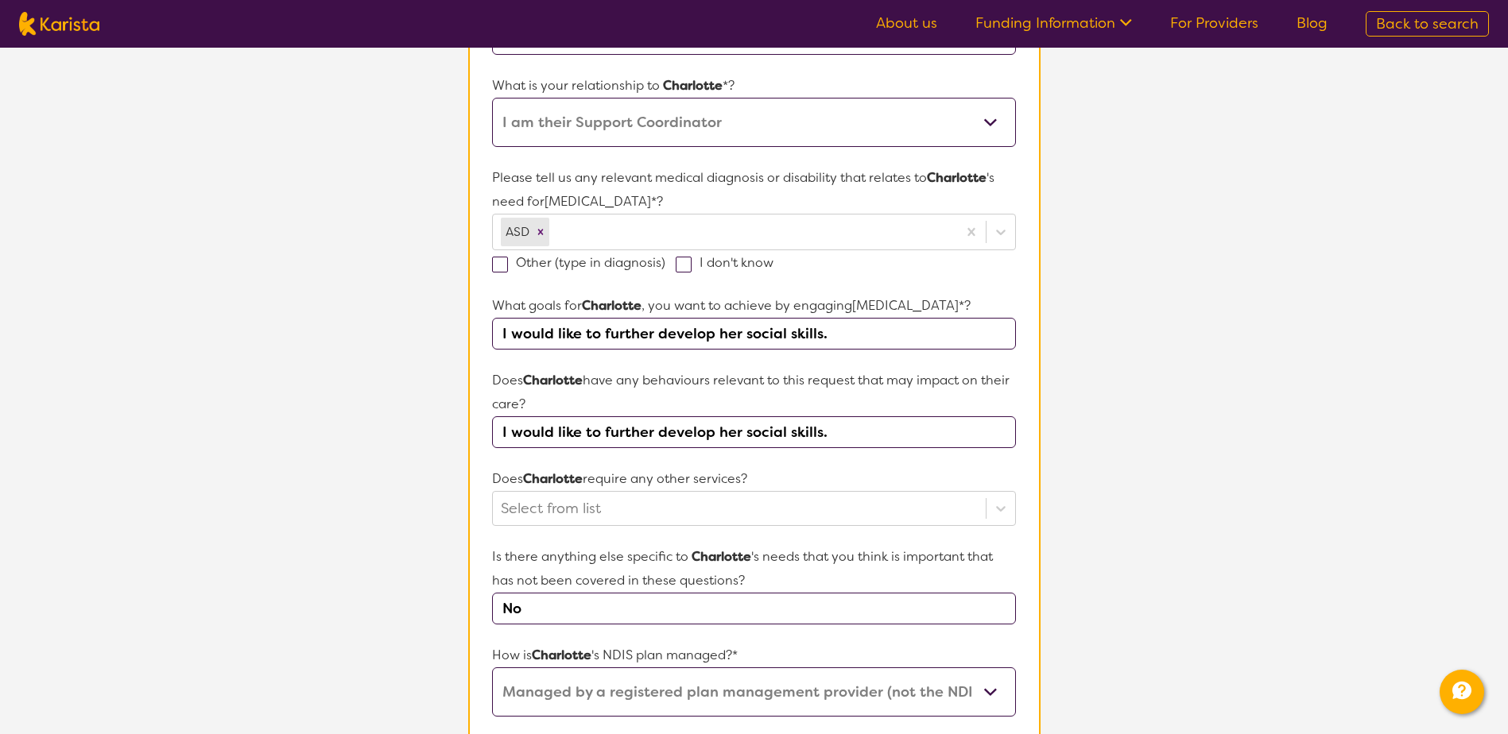
type input "I would like to further develop her social skills."
click at [655, 438] on input "I would like to further develop her social skills." at bounding box center [753, 433] width 523 height 32
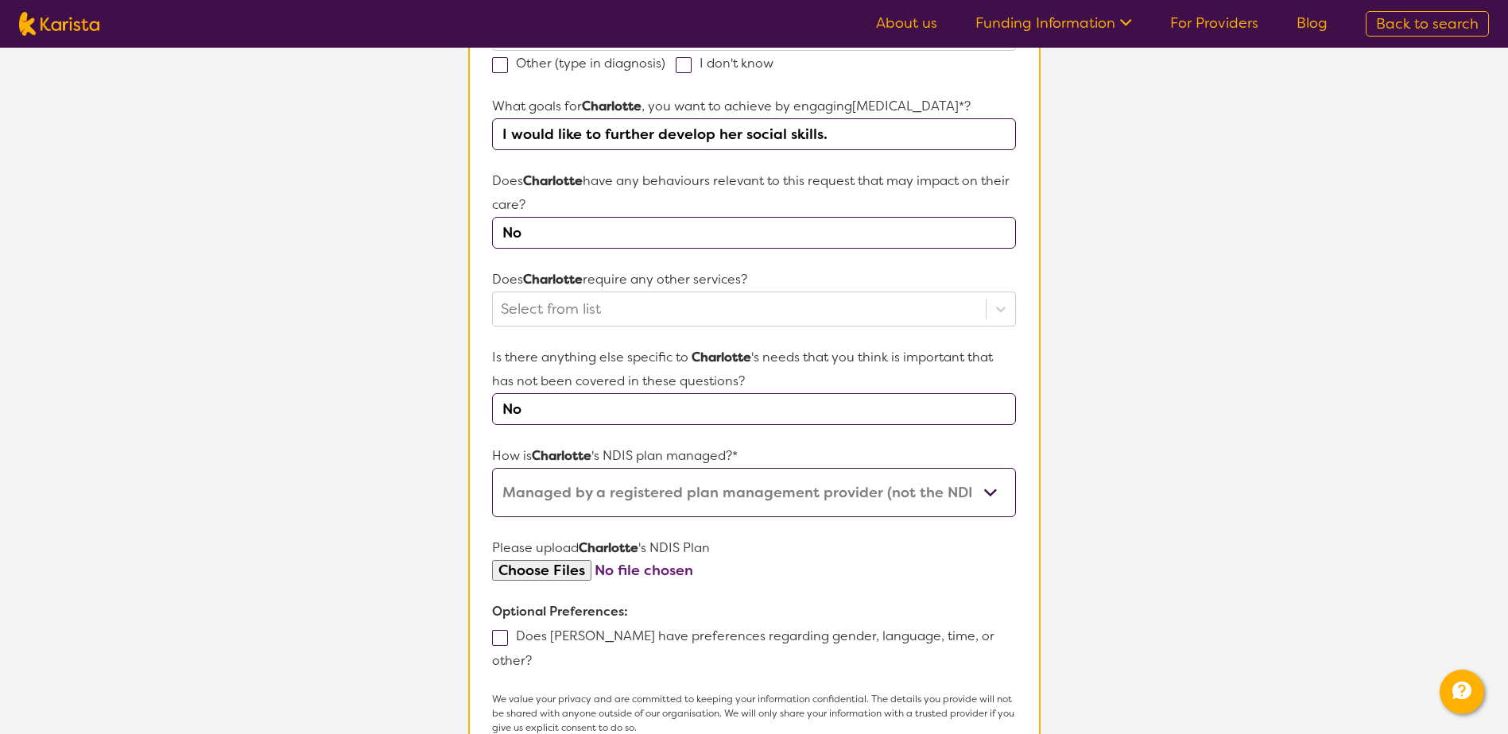
scroll to position [652, 0]
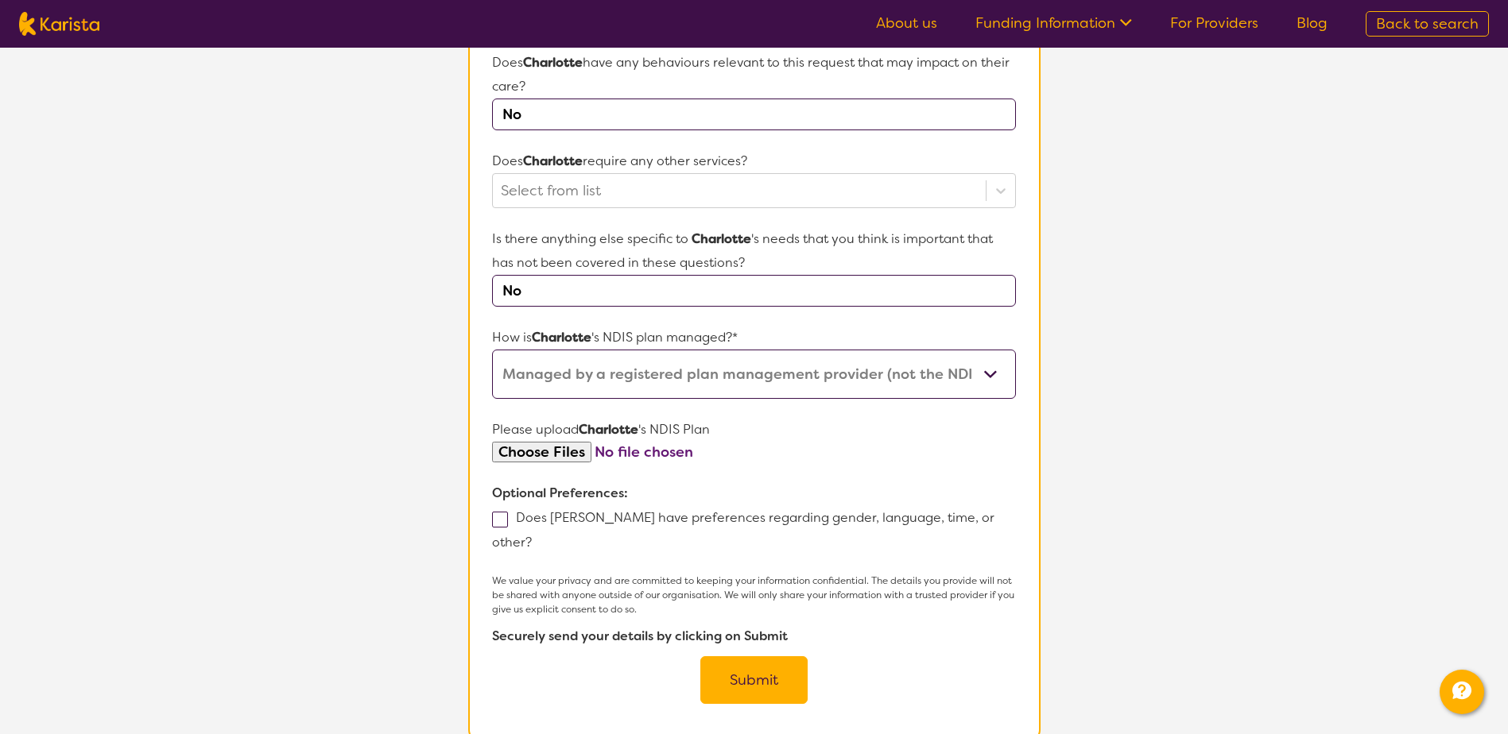
type input "No"
click at [779, 680] on section "Name of participant First Name* [PERSON_NAME] Last Name [PERSON_NAME] What age …" at bounding box center [754, 143] width 572 height 1196
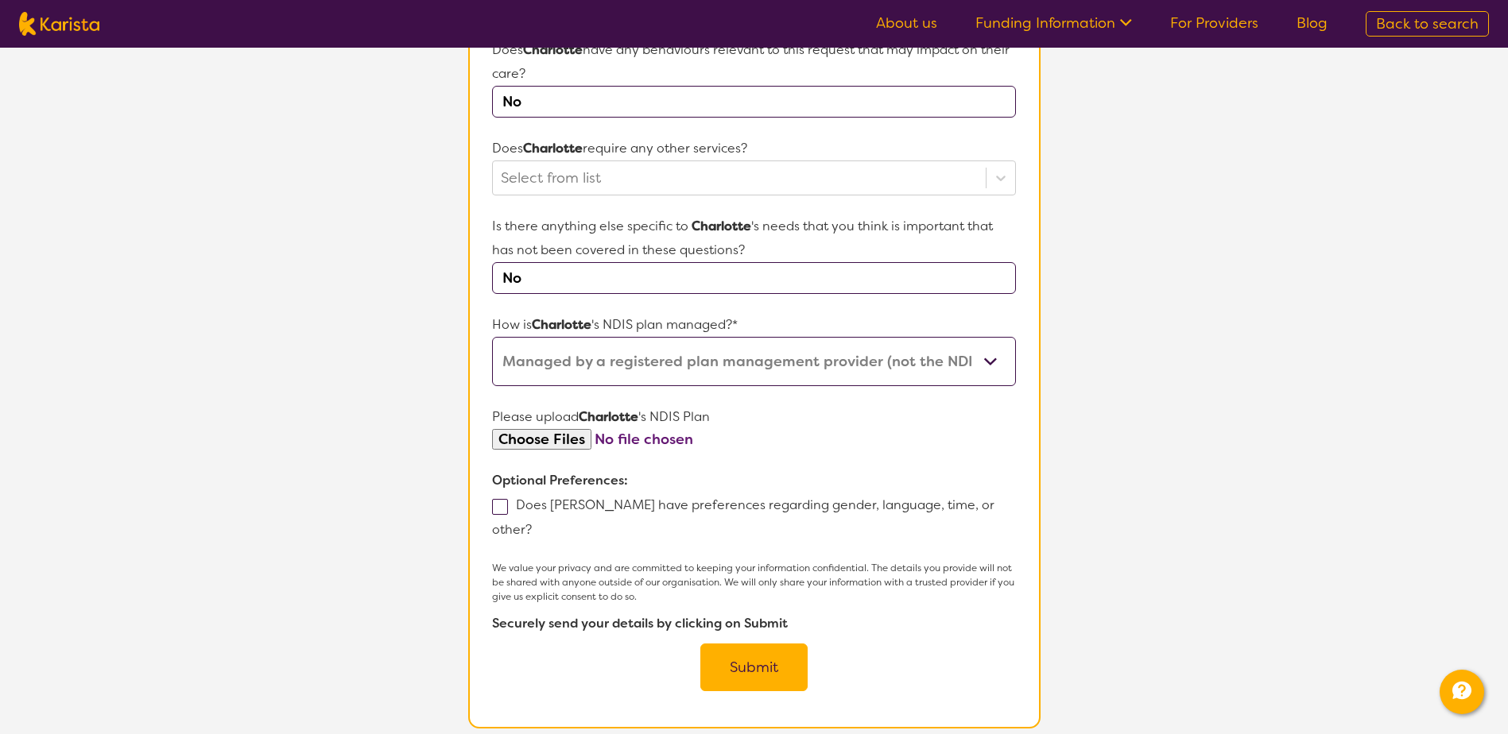
scroll to position [715, 0]
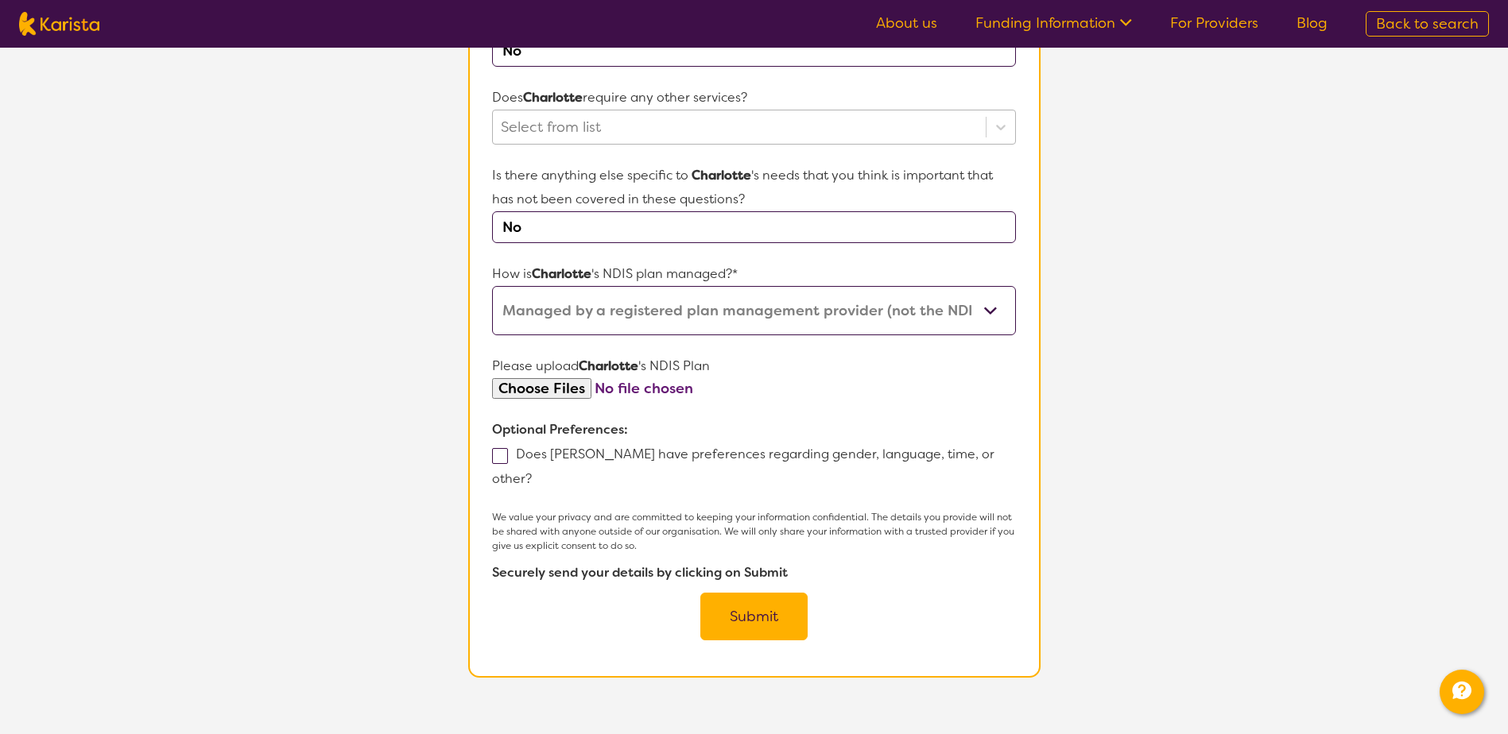
click at [715, 122] on div at bounding box center [739, 127] width 476 height 27
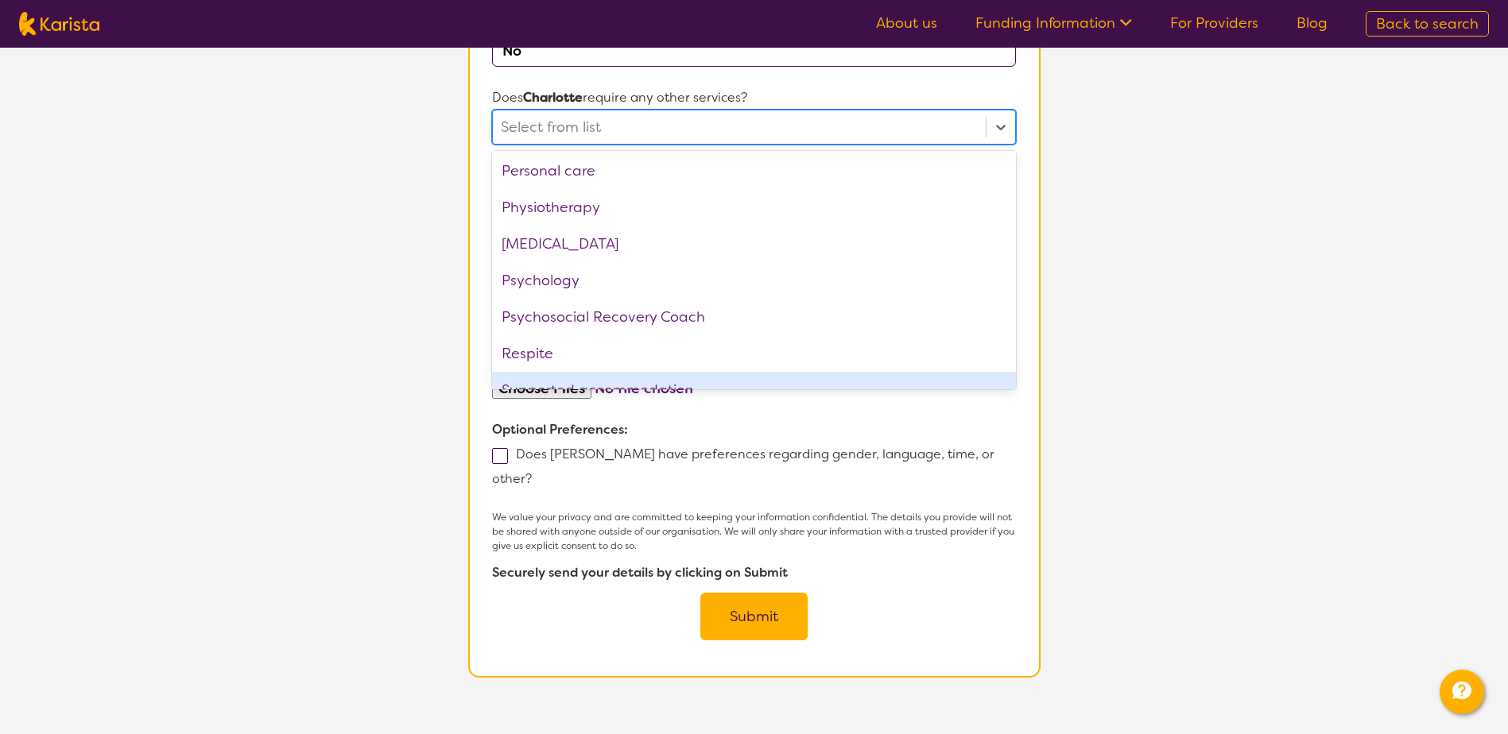
scroll to position [536, 0]
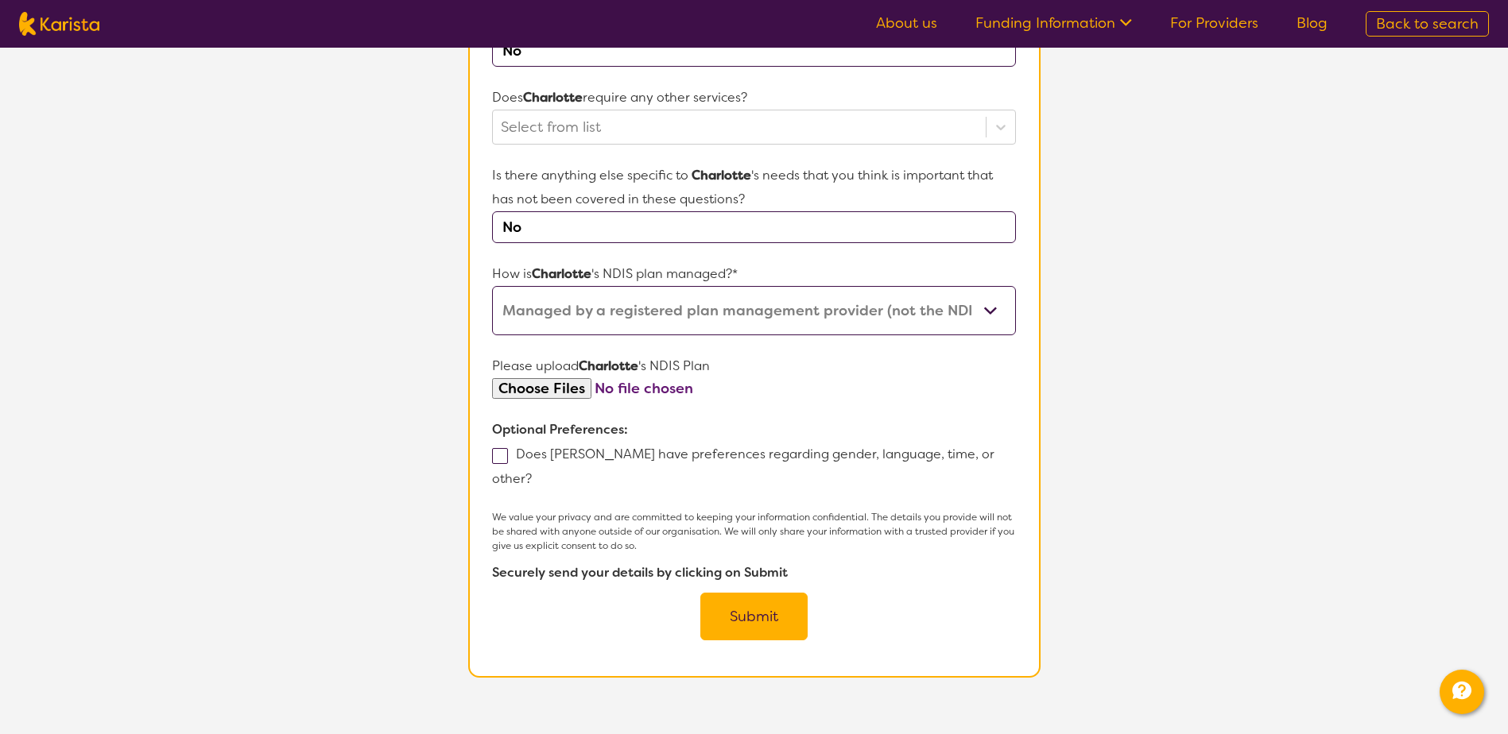
click at [285, 285] on section "L About You 2 Participant Details 3 Confirmation Participant Details & Service …" at bounding box center [754, 33] width 1508 height 1403
click at [763, 593] on button "Submit" at bounding box center [753, 617] width 107 height 48
